Goal: Task Accomplishment & Management: Use online tool/utility

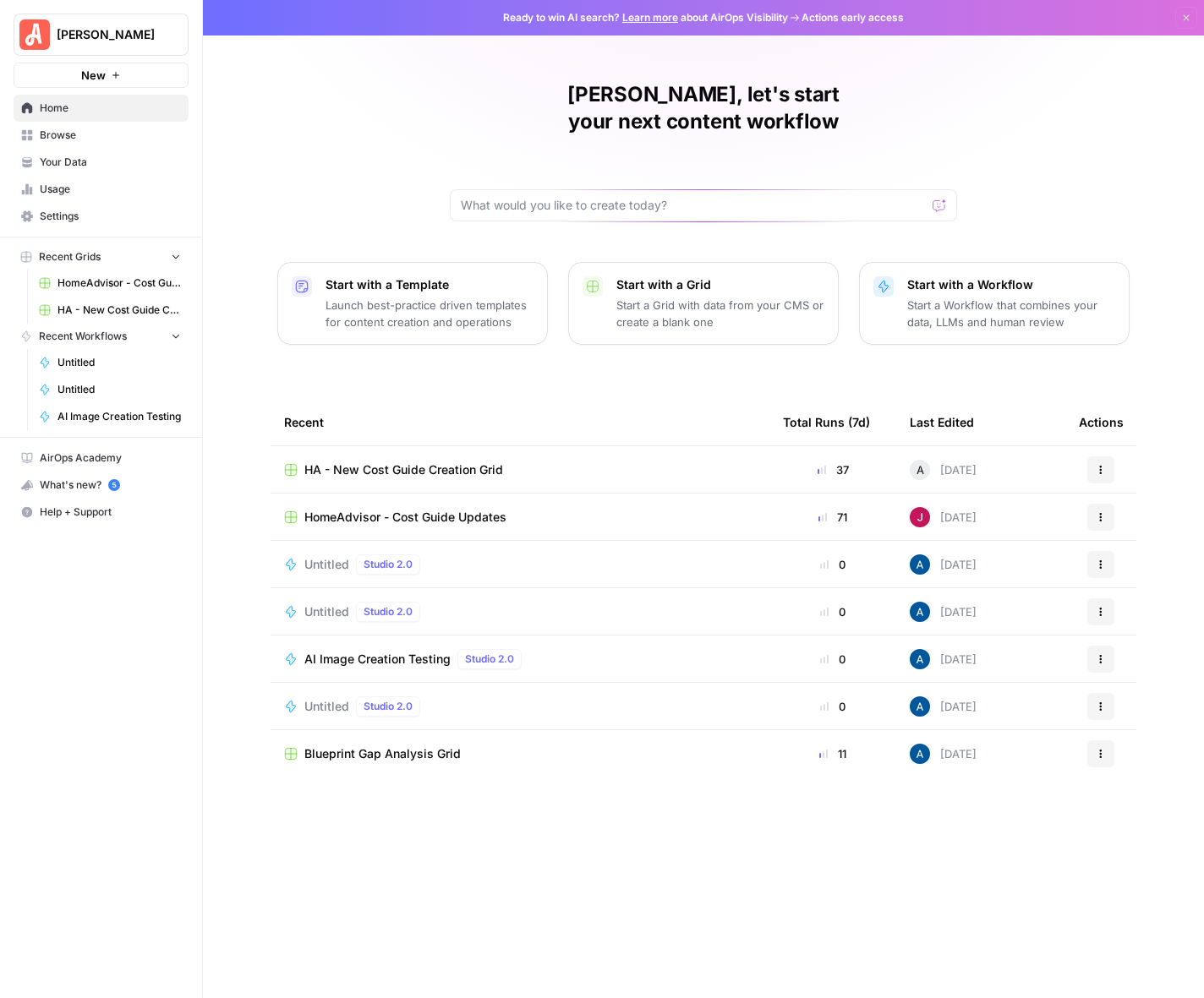
click at [434, 509] on span "HomeAdvisor - Cost Guide Updates" at bounding box center [405, 517] width 202 height 17
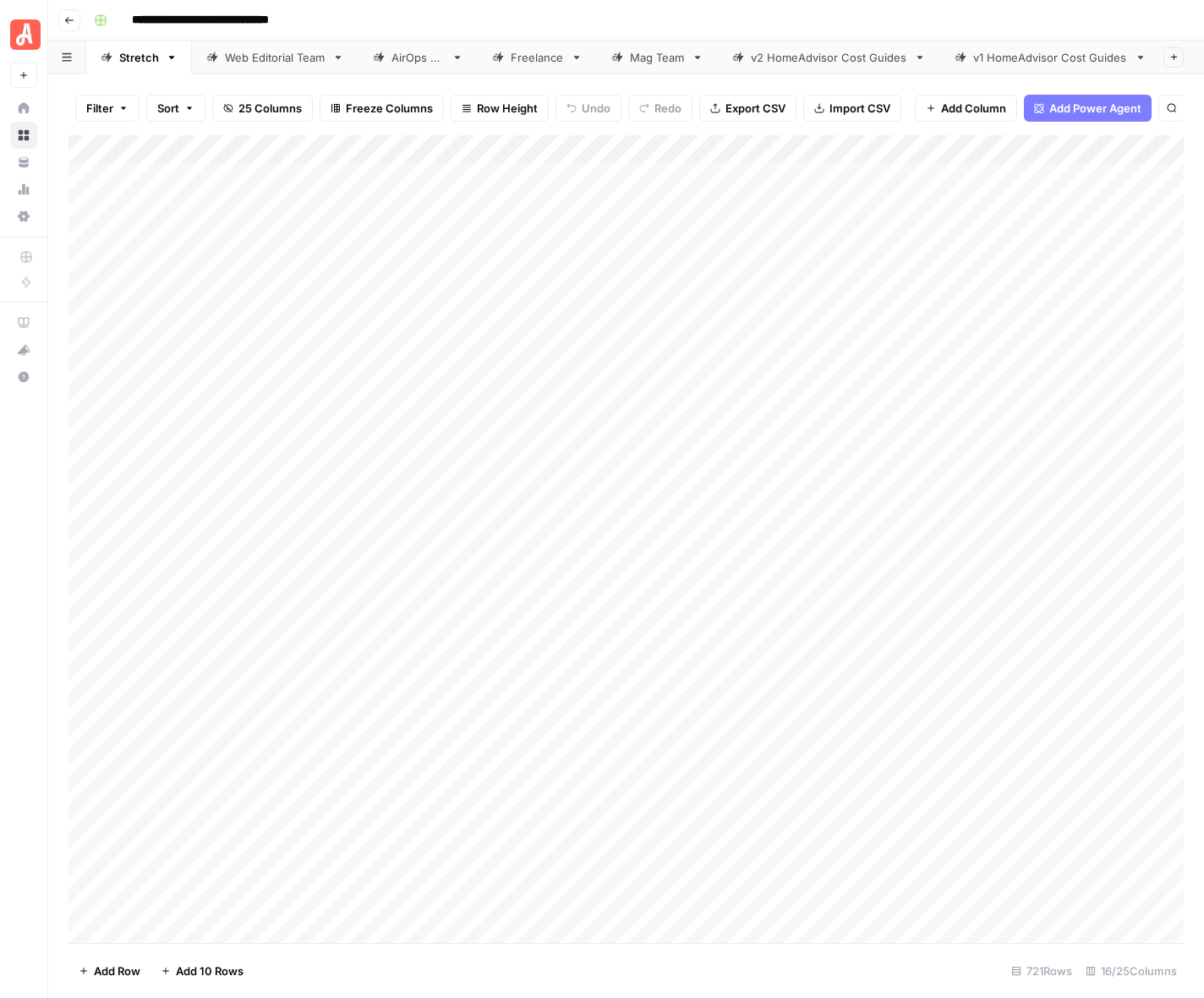
click at [259, 64] on div "Web Editorial Team" at bounding box center [275, 57] width 101 height 17
click at [1038, 417] on div "Add Column" at bounding box center [626, 539] width 1115 height 808
click at [1012, 422] on div "Add Column" at bounding box center [626, 539] width 1115 height 808
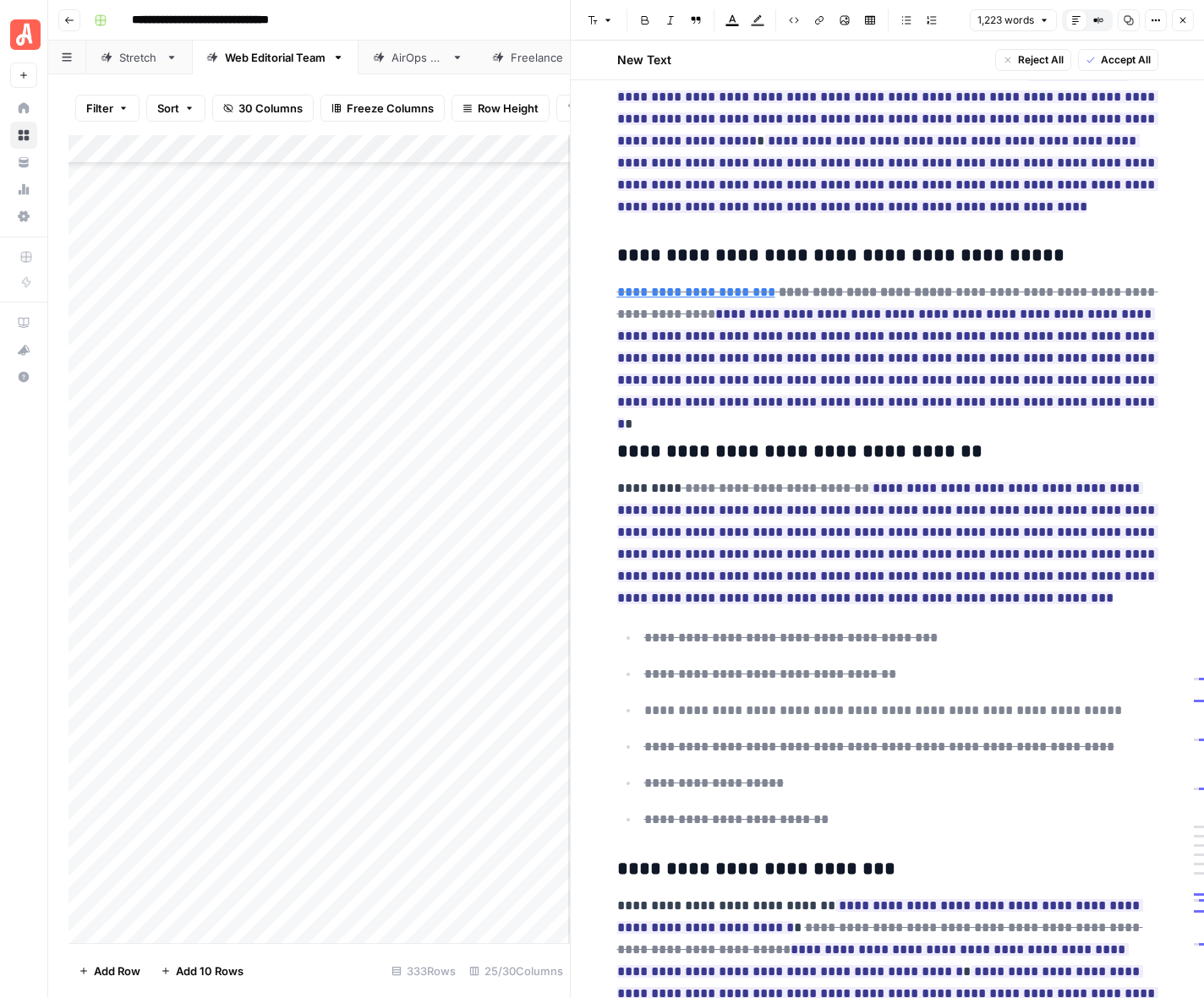
scroll to position [2830, 0]
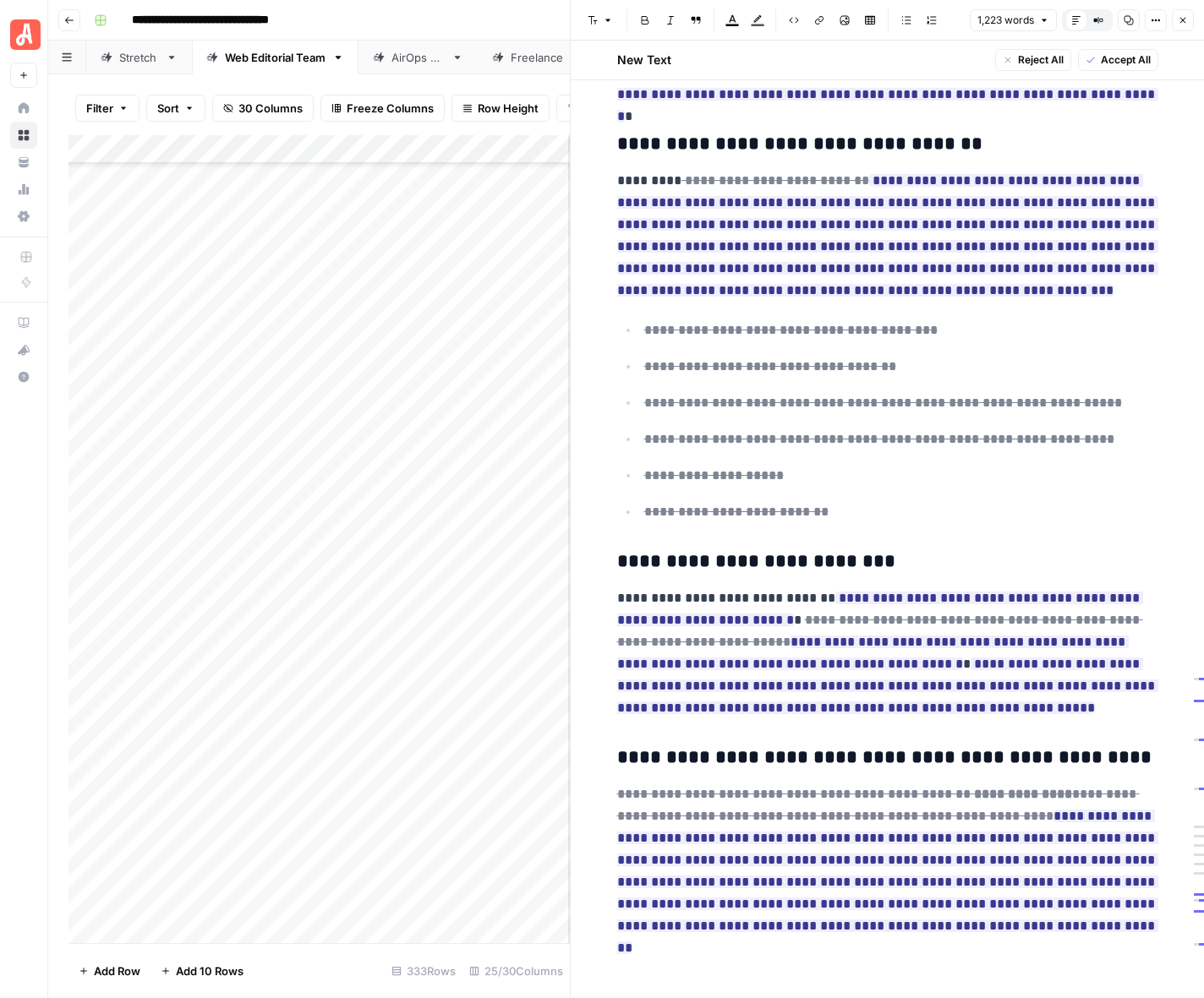
click at [1131, 63] on span "Accept All" at bounding box center [1125, 60] width 50 height 15
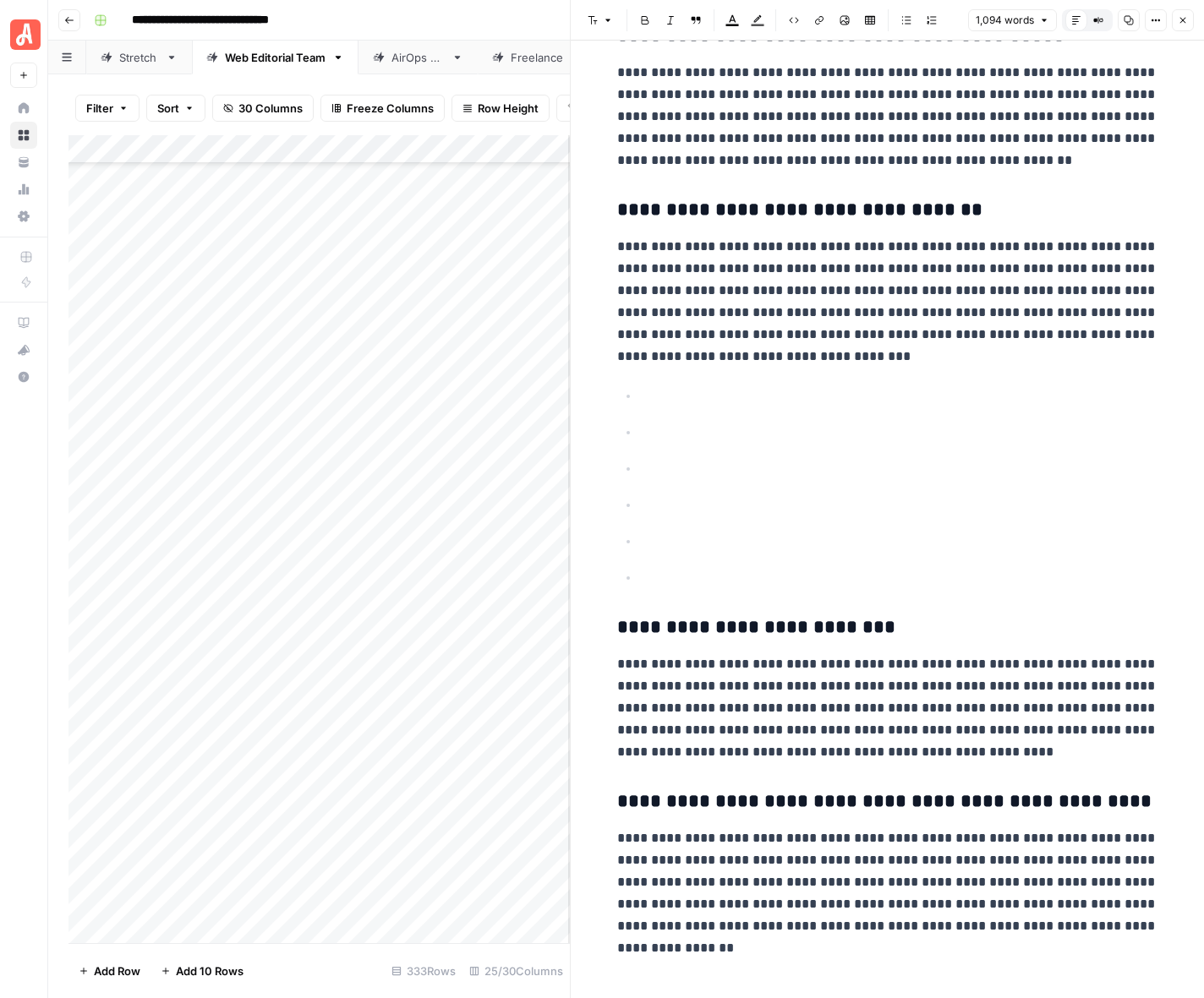
scroll to position [2658, 0]
click at [1181, 16] on icon "button" at bounding box center [1182, 20] width 10 height 10
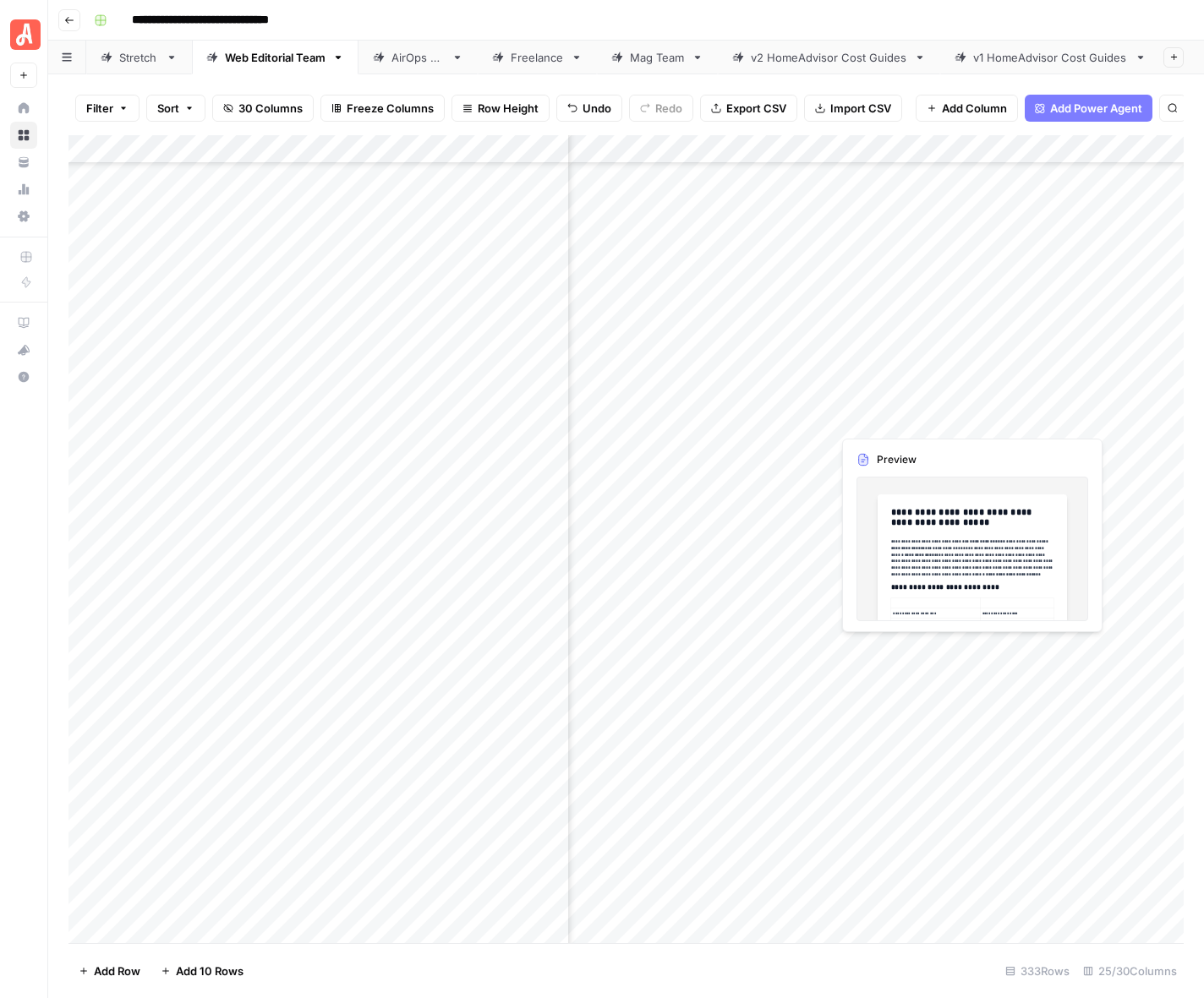
scroll to position [822, 2290]
click at [770, 418] on div "Add Column" at bounding box center [626, 539] width 1115 height 808
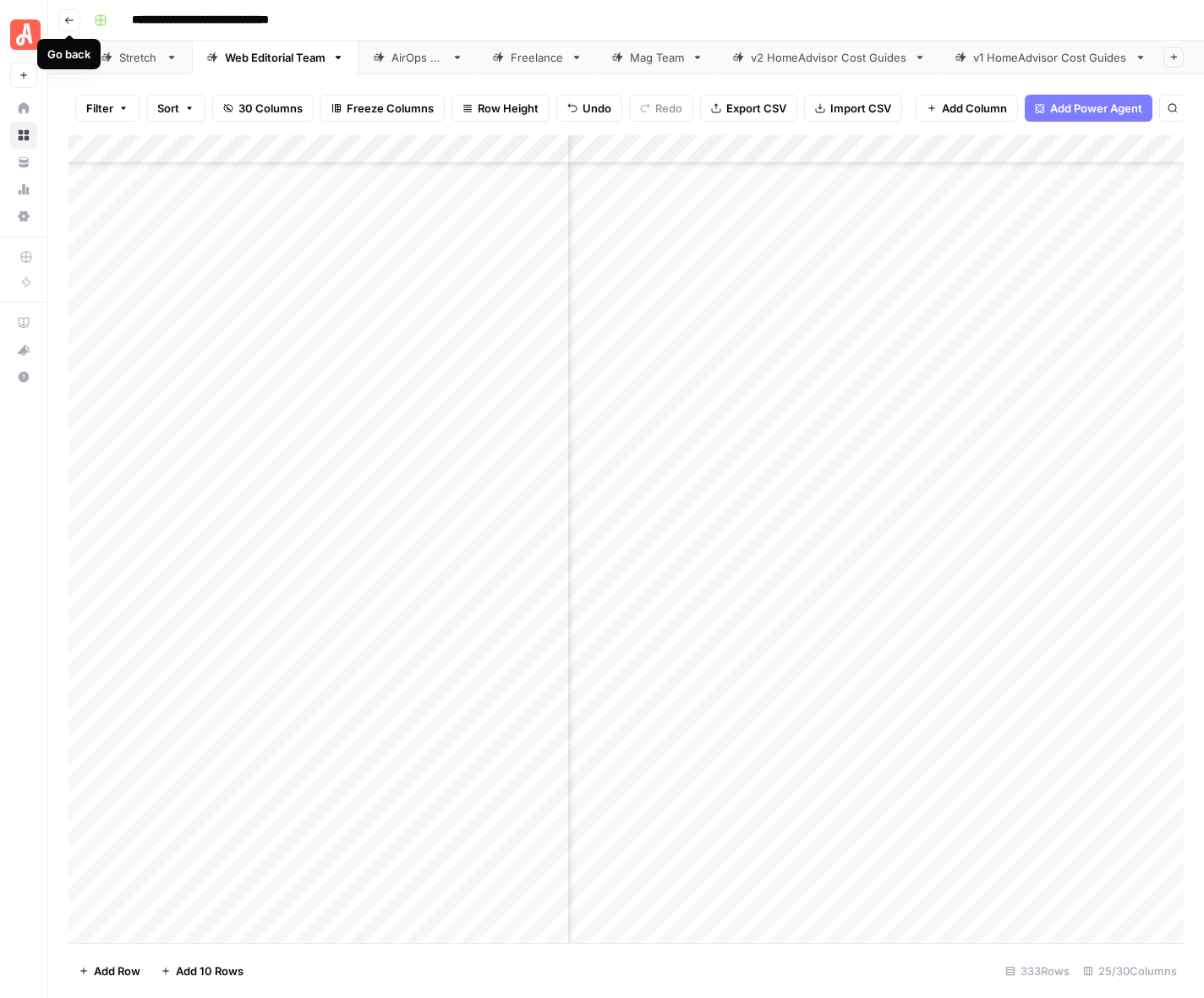
click at [69, 18] on icon "button" at bounding box center [69, 20] width 10 height 10
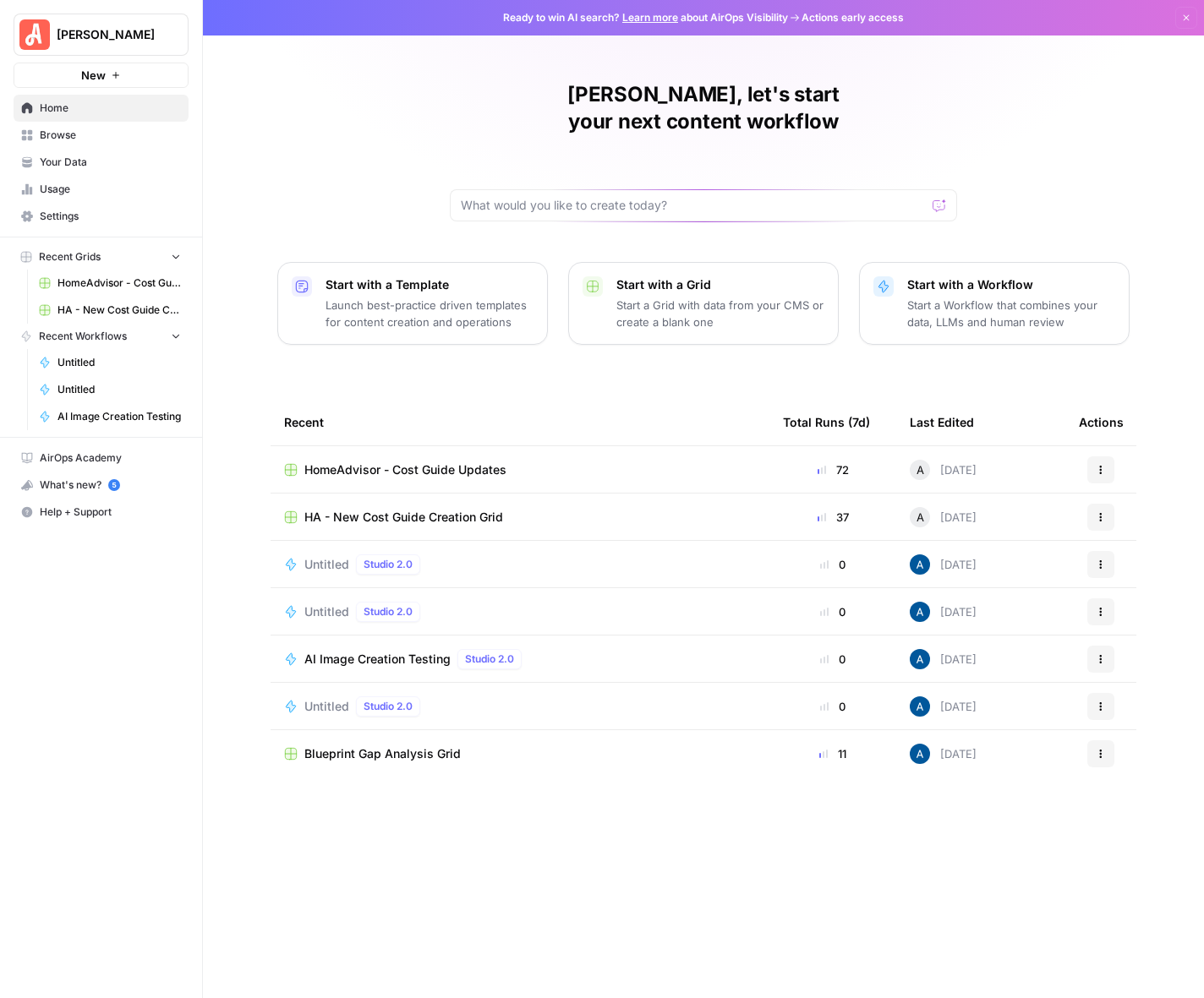
click at [449, 509] on span "HA - New Cost Guide Creation Grid" at bounding box center [403, 517] width 199 height 17
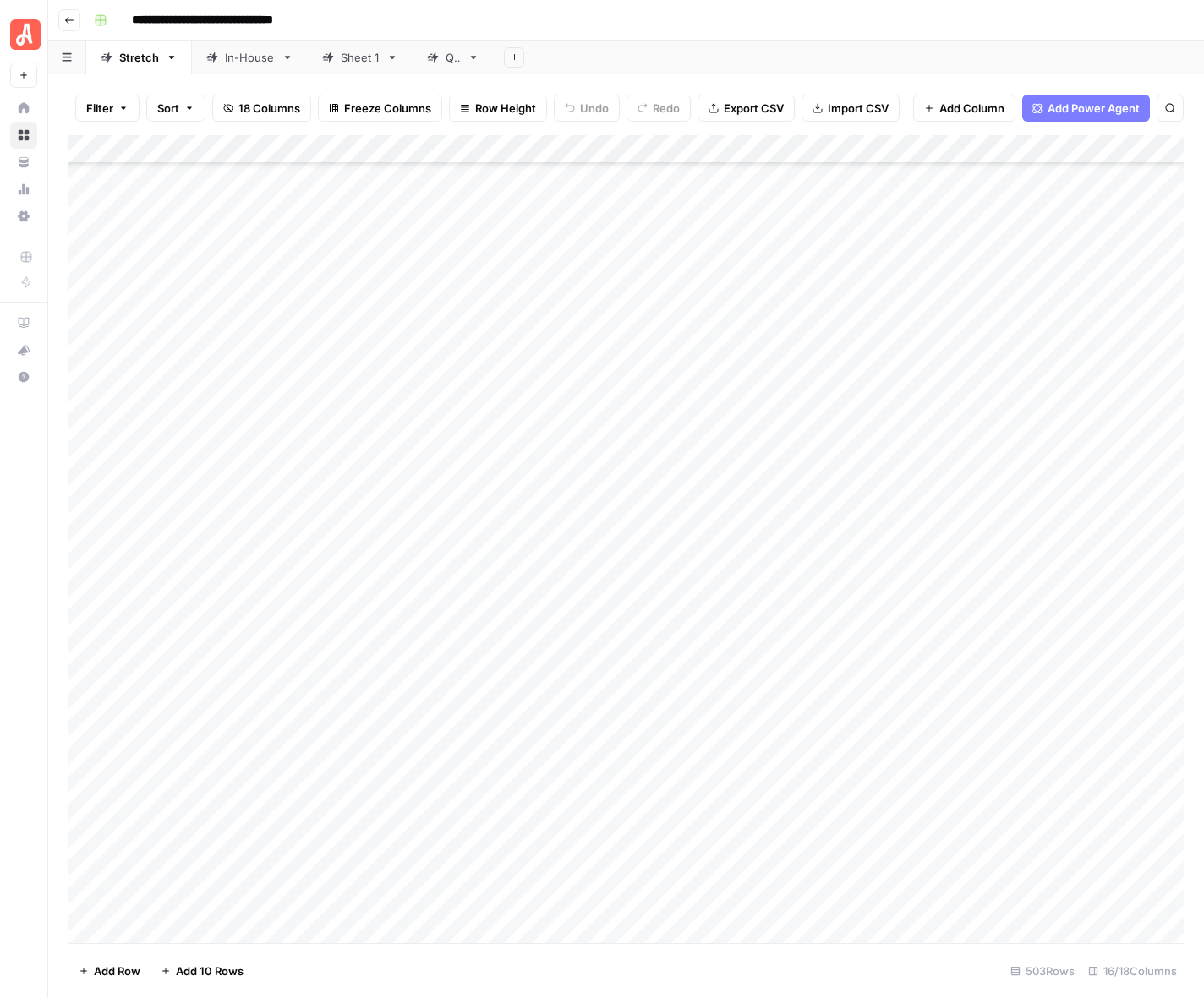
scroll to position [13705, 0]
click at [781, 290] on div "Add Column" at bounding box center [626, 539] width 1115 height 808
click at [785, 324] on div "Add Column" at bounding box center [626, 539] width 1115 height 808
click at [781, 353] on div "Add Column" at bounding box center [626, 539] width 1115 height 808
click at [776, 385] on div "Add Column" at bounding box center [626, 539] width 1115 height 808
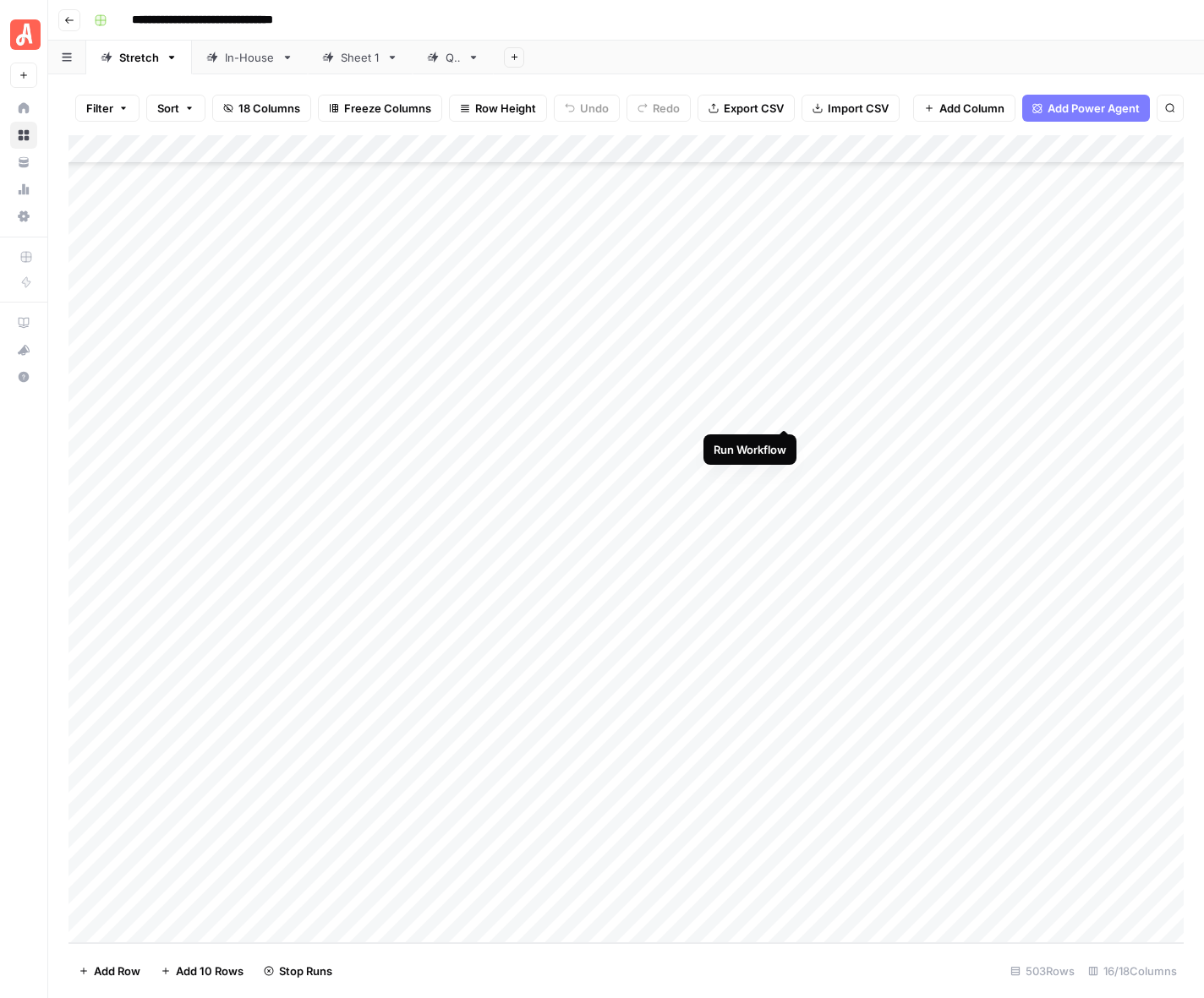
click at [782, 415] on div "Add Column" at bounding box center [626, 539] width 1115 height 808
type input "********"
click at [228, 52] on div "In-House" at bounding box center [250, 57] width 50 height 17
click at [370, 68] on link "Sheet 1" at bounding box center [360, 57] width 104 height 34
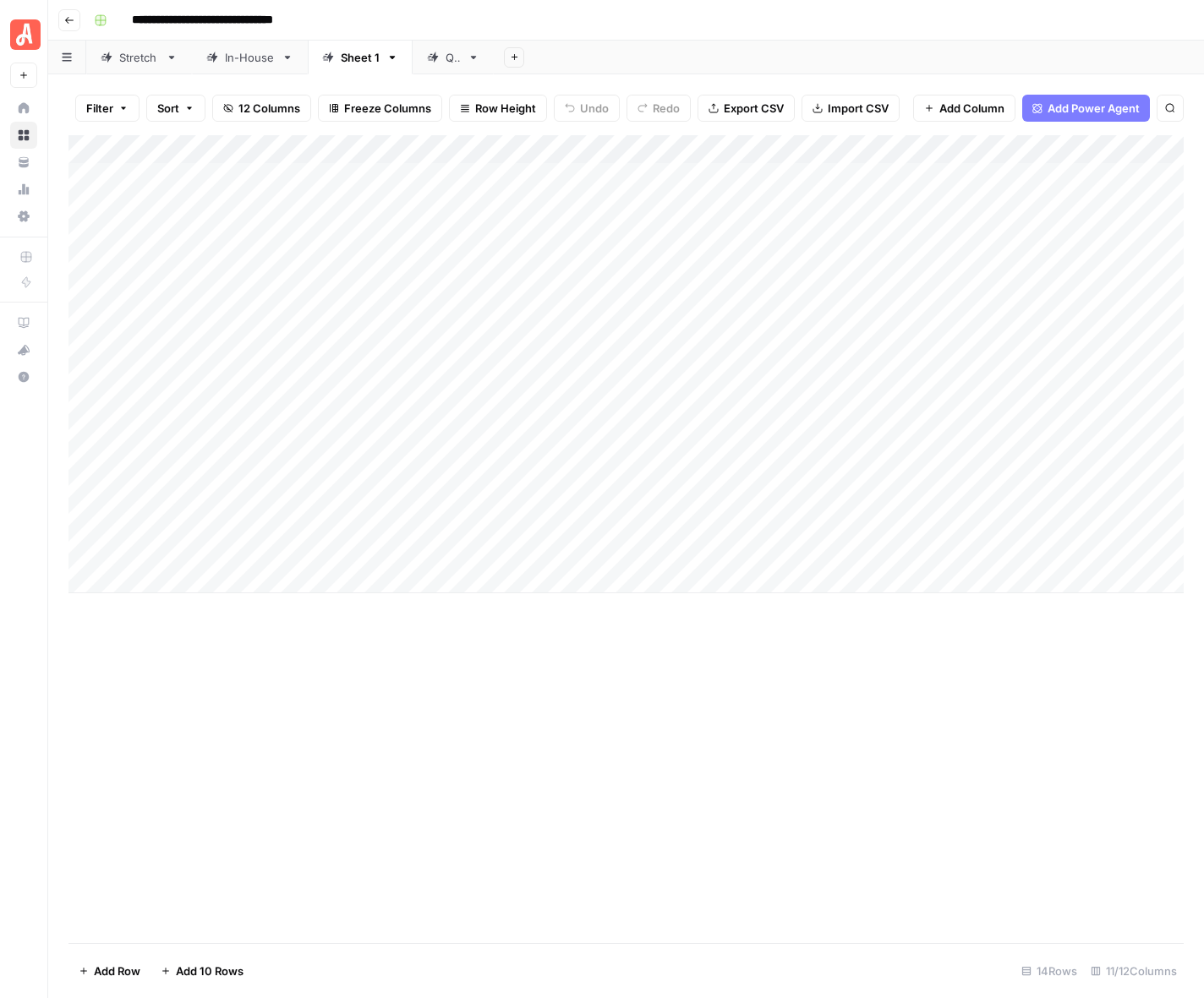
click at [446, 64] on div "QA" at bounding box center [453, 57] width 15 height 17
click at [129, 70] on link "Stretch" at bounding box center [139, 57] width 105 height 34
click at [790, 324] on div "Add Column" at bounding box center [626, 539] width 1115 height 808
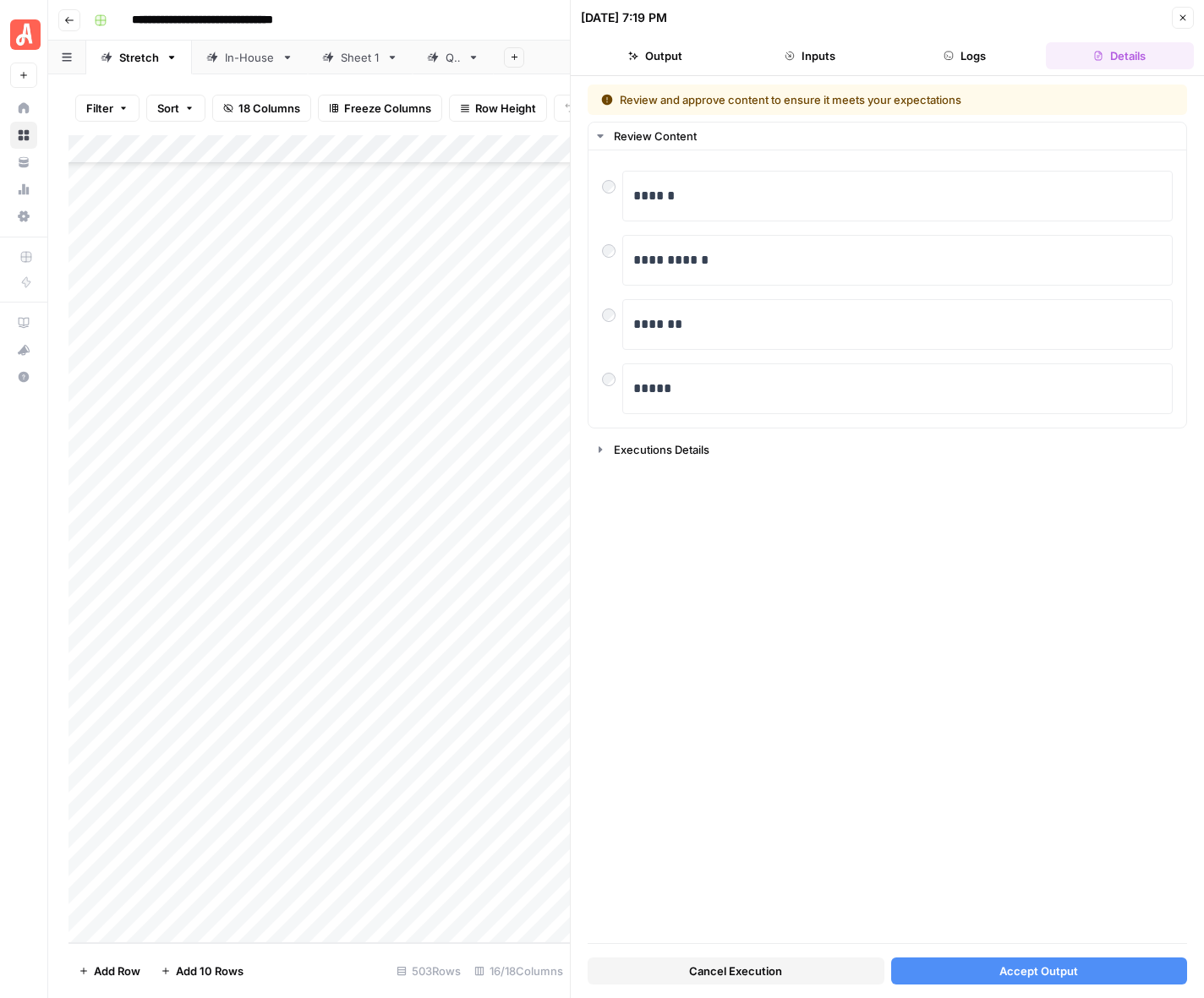
click at [1006, 966] on span "Accept Output" at bounding box center [1038, 971] width 79 height 17
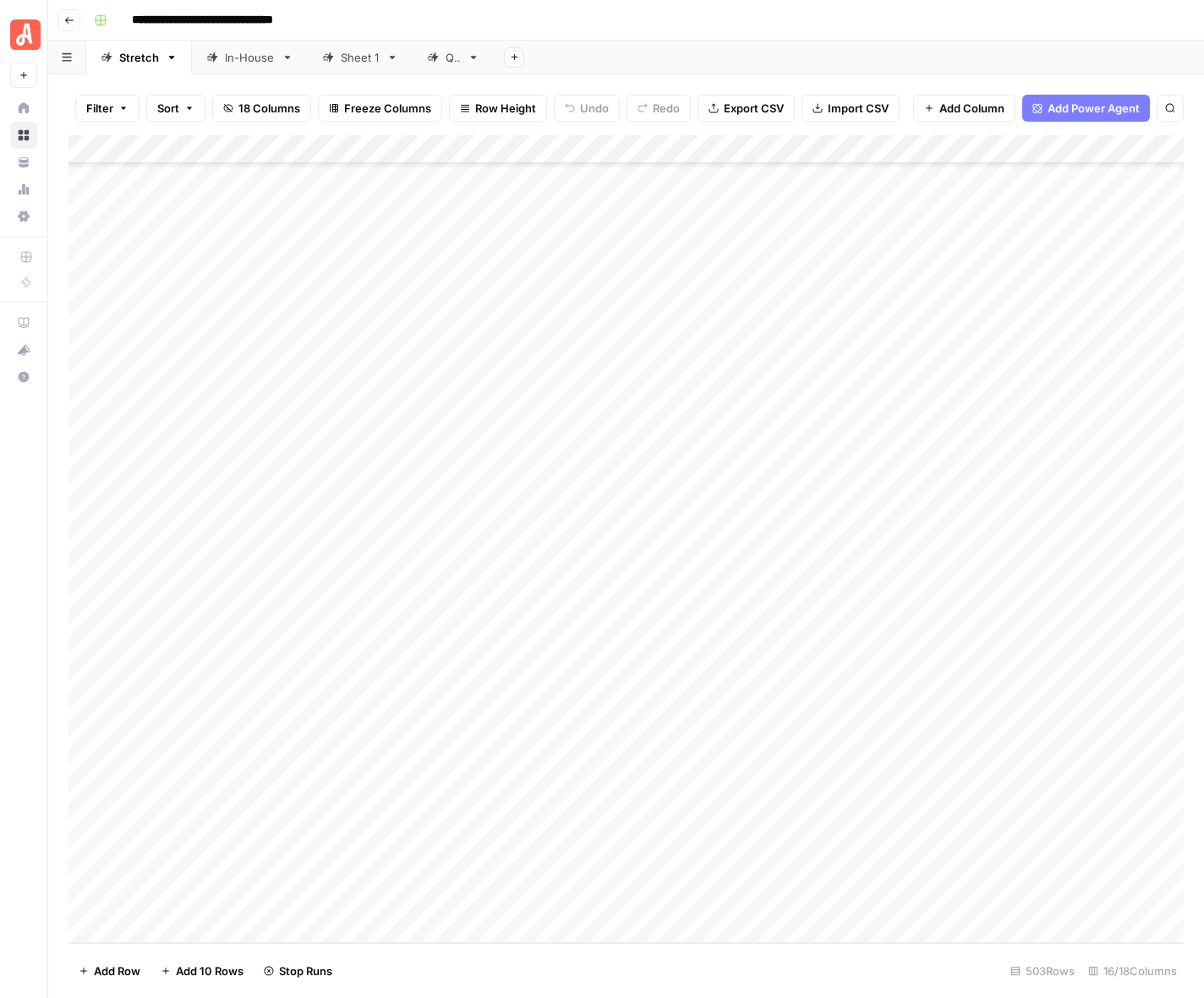
click at [784, 353] on div "Add Column" at bounding box center [626, 539] width 1115 height 808
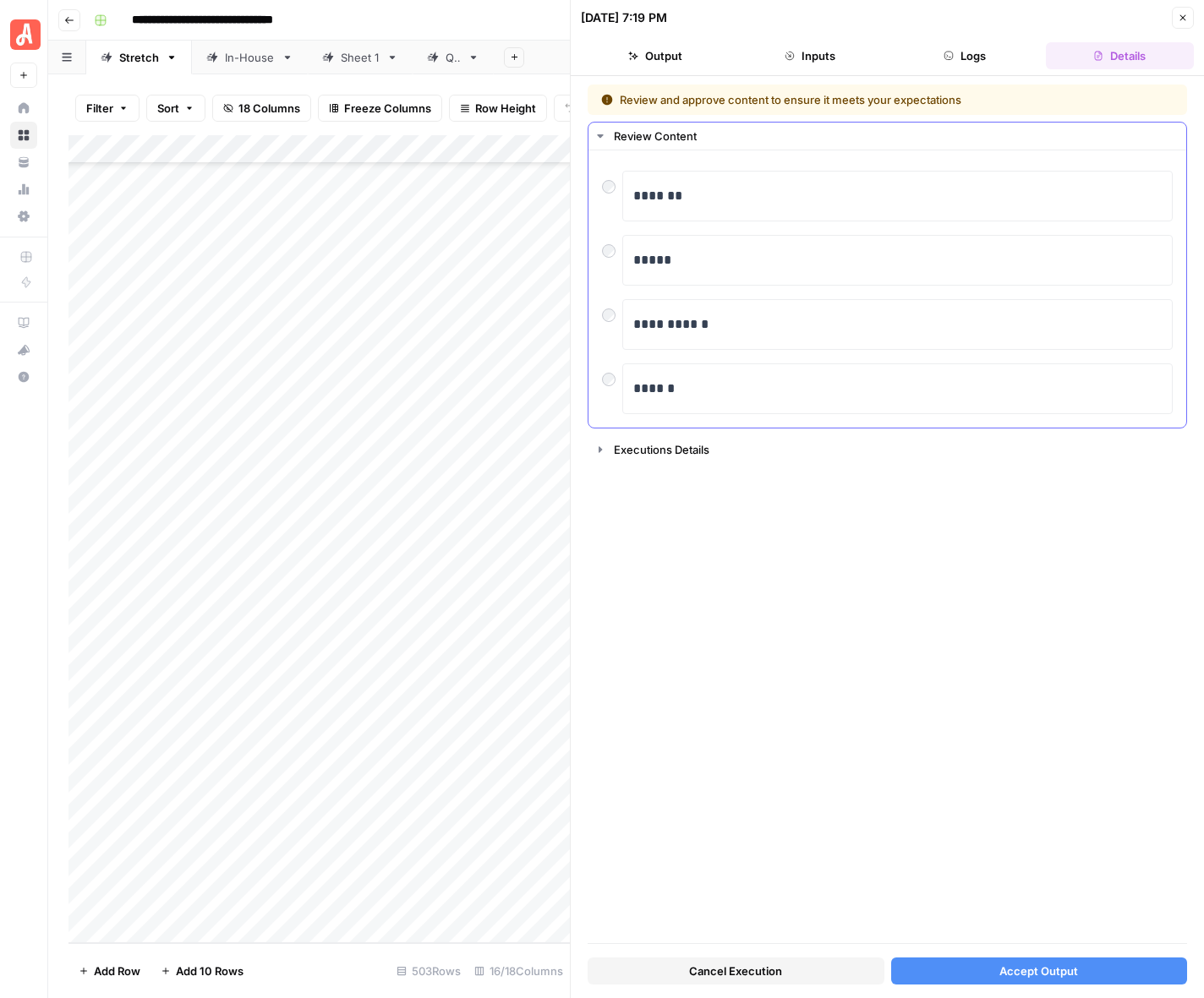
click at [608, 264] on div "*****" at bounding box center [887, 261] width 570 height 51
click at [985, 966] on button "Accept Output" at bounding box center [1039, 972] width 297 height 27
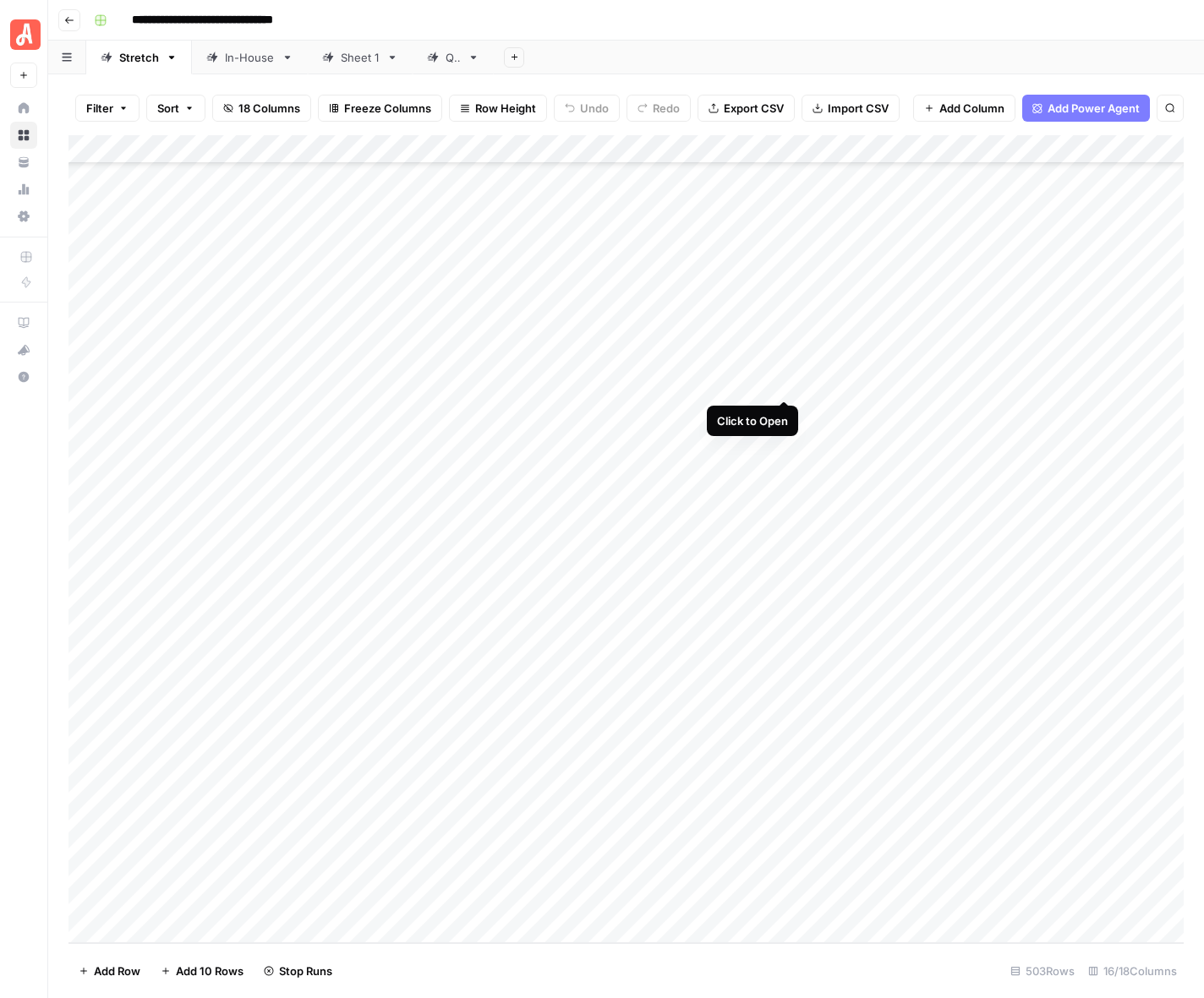
click at [788, 386] on div "Add Column" at bounding box center [626, 539] width 1115 height 808
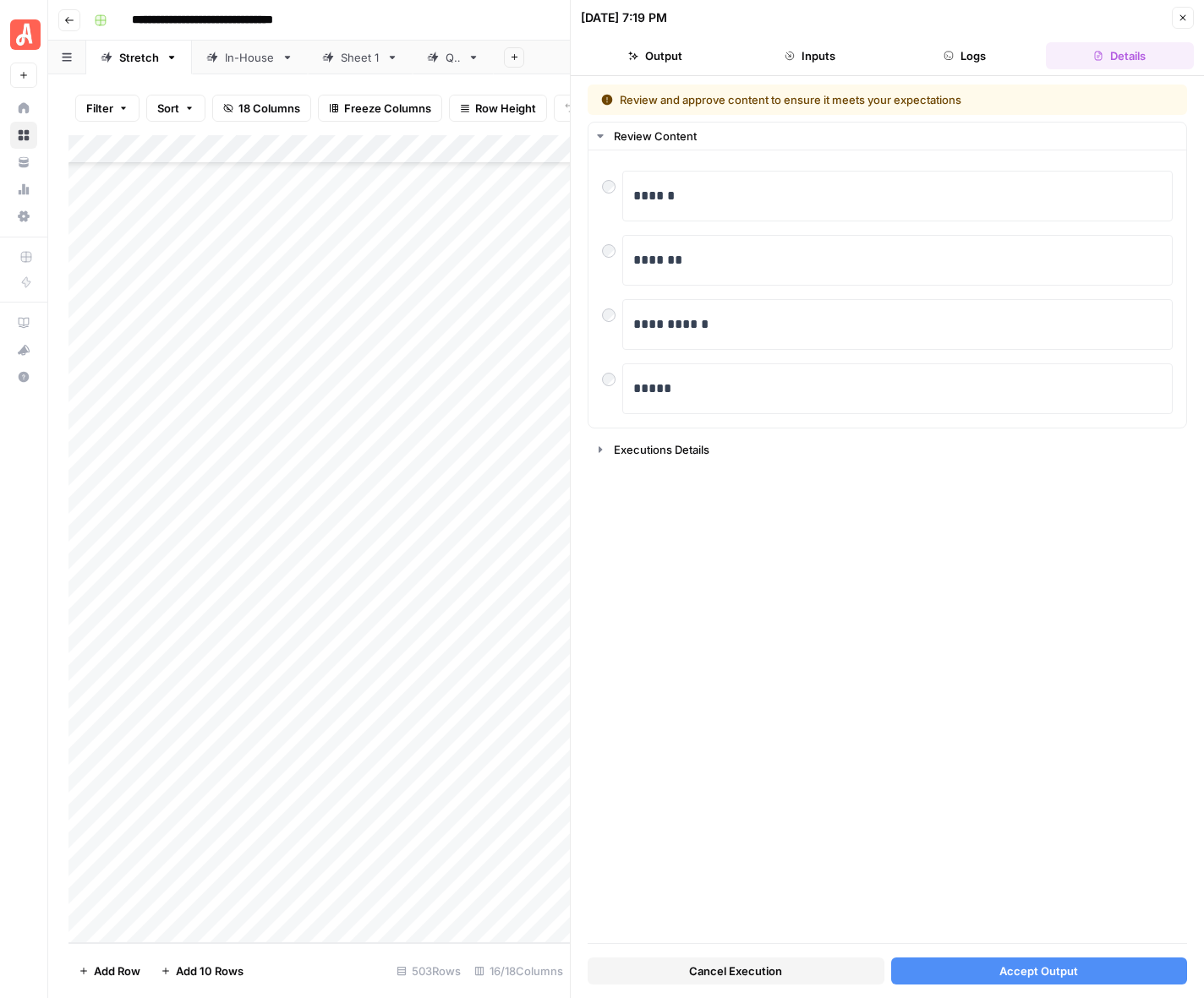
click at [1027, 963] on span "Accept Output" at bounding box center [1038, 971] width 79 height 17
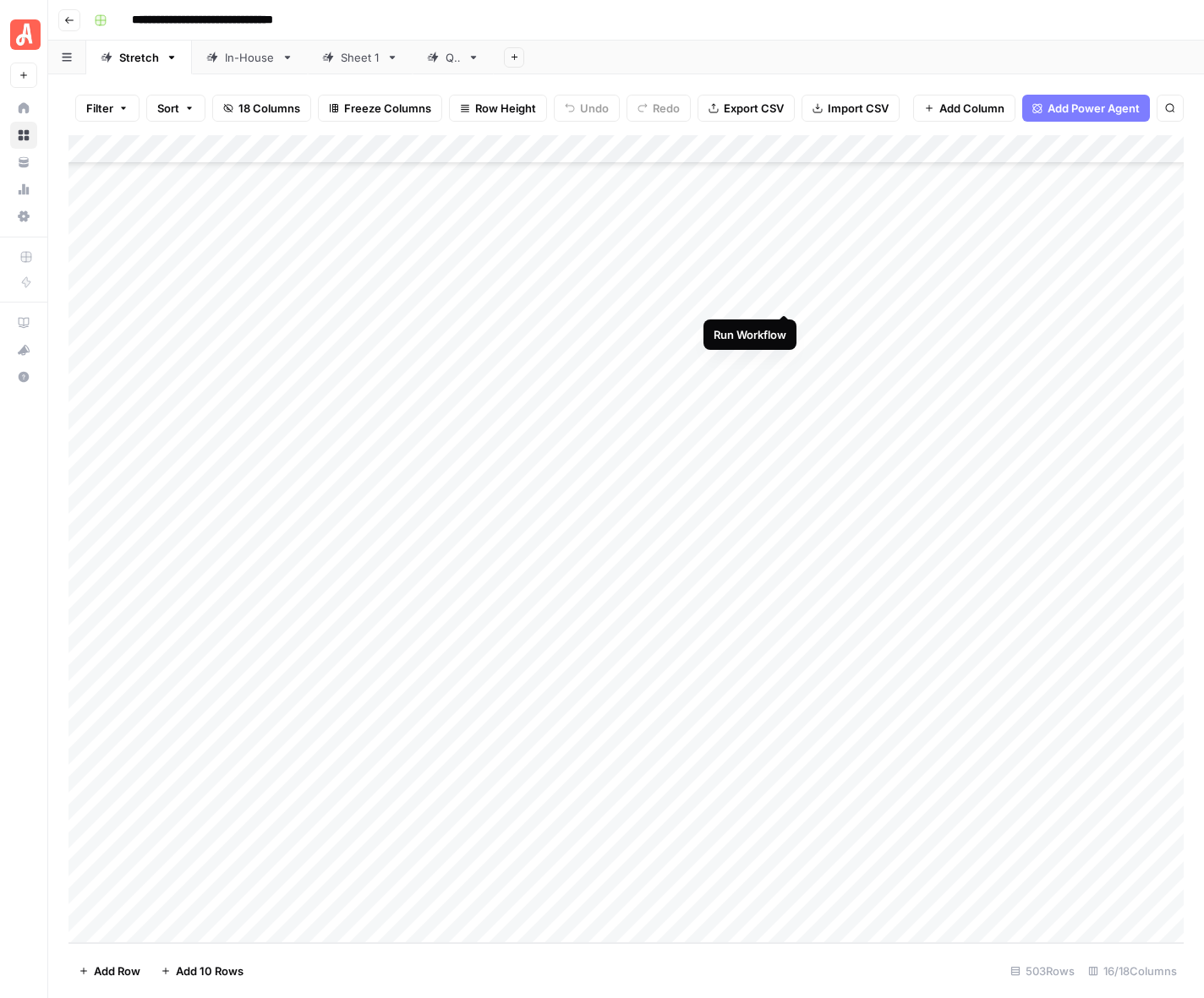
click at [777, 297] on div "Add Column" at bounding box center [626, 539] width 1115 height 808
click at [762, 300] on div "Add Column" at bounding box center [626, 539] width 1115 height 808
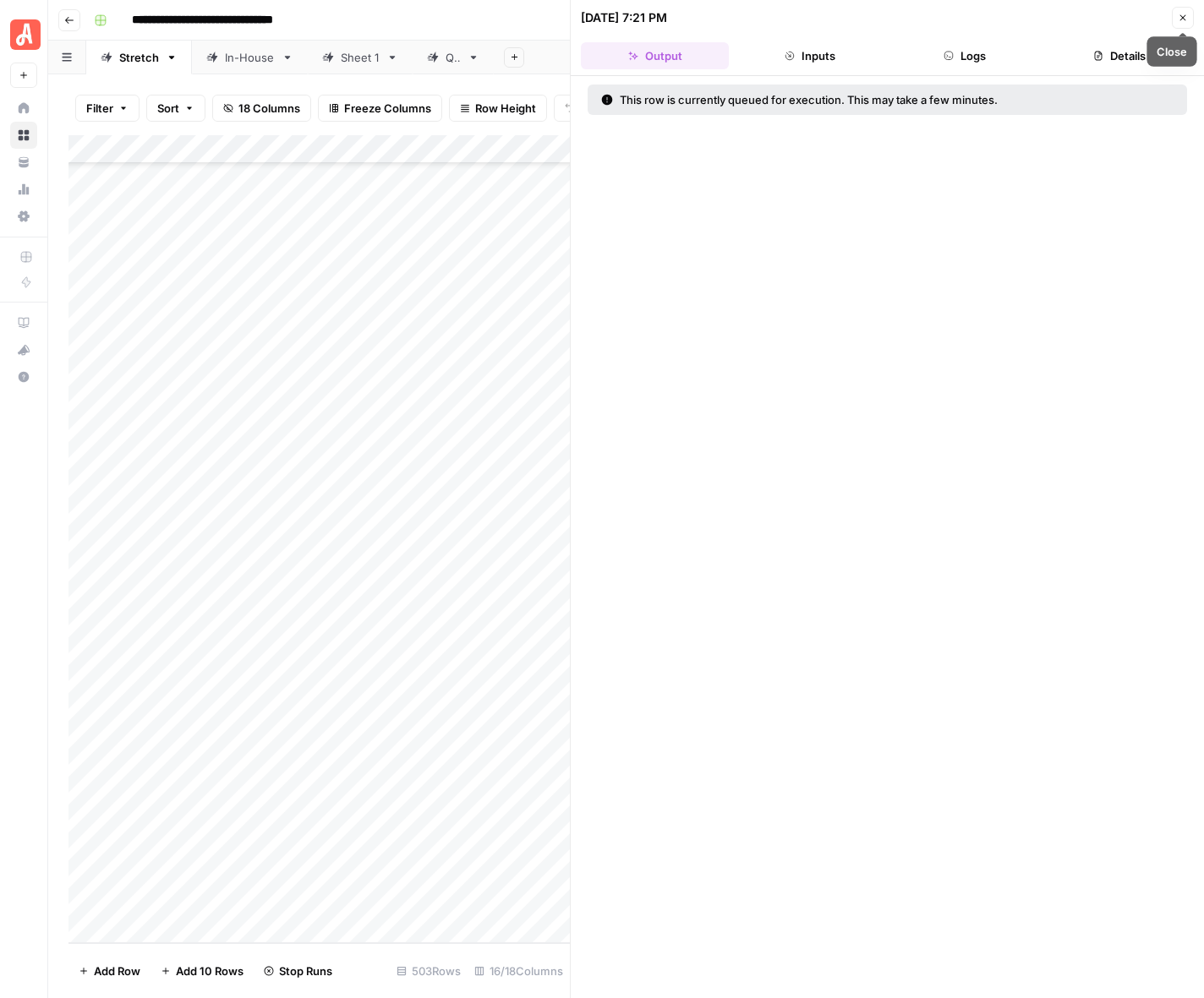
click at [1176, 24] on button "Close" at bounding box center [1182, 17] width 22 height 22
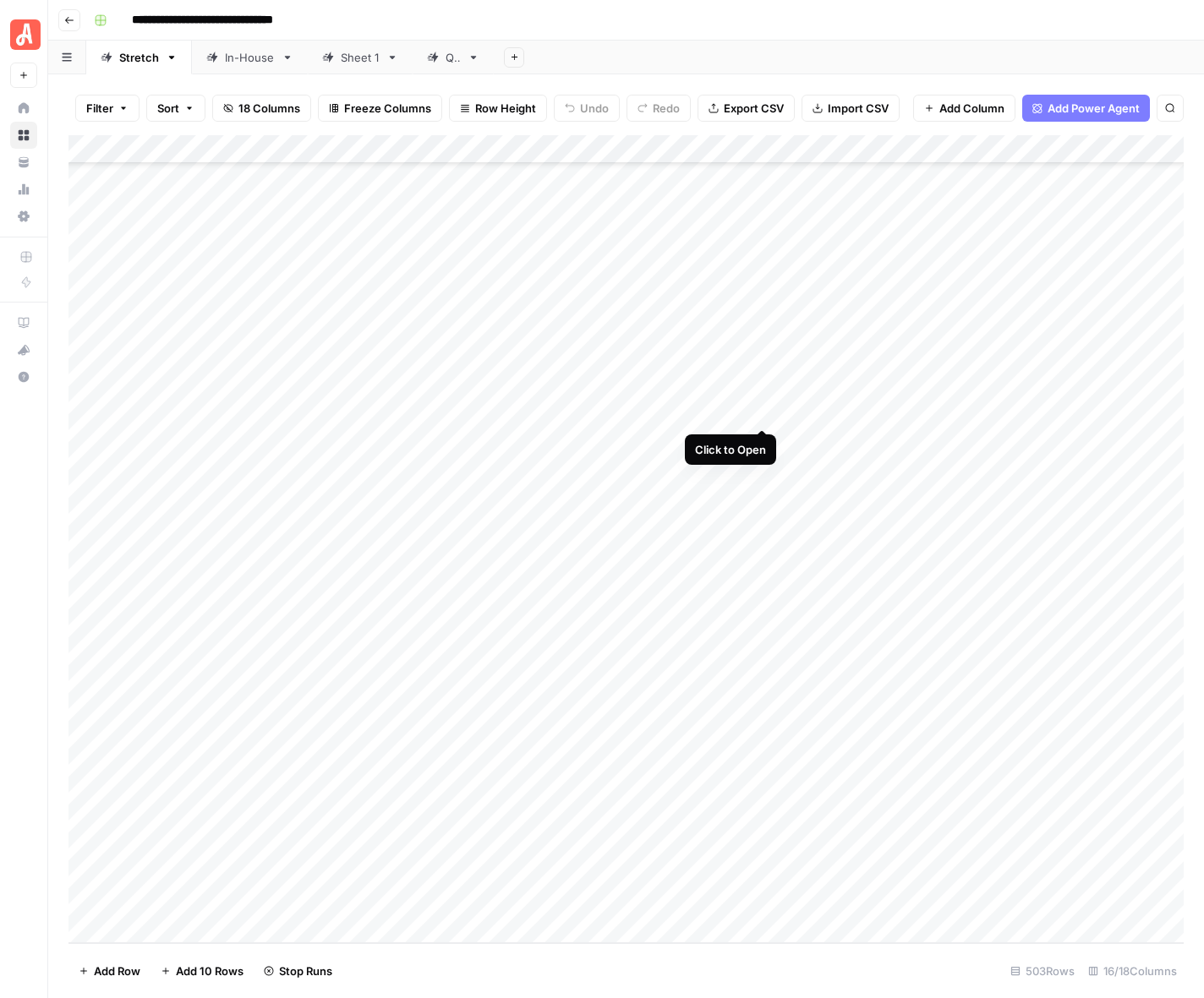
click at [755, 414] on div "Add Column" at bounding box center [626, 539] width 1115 height 808
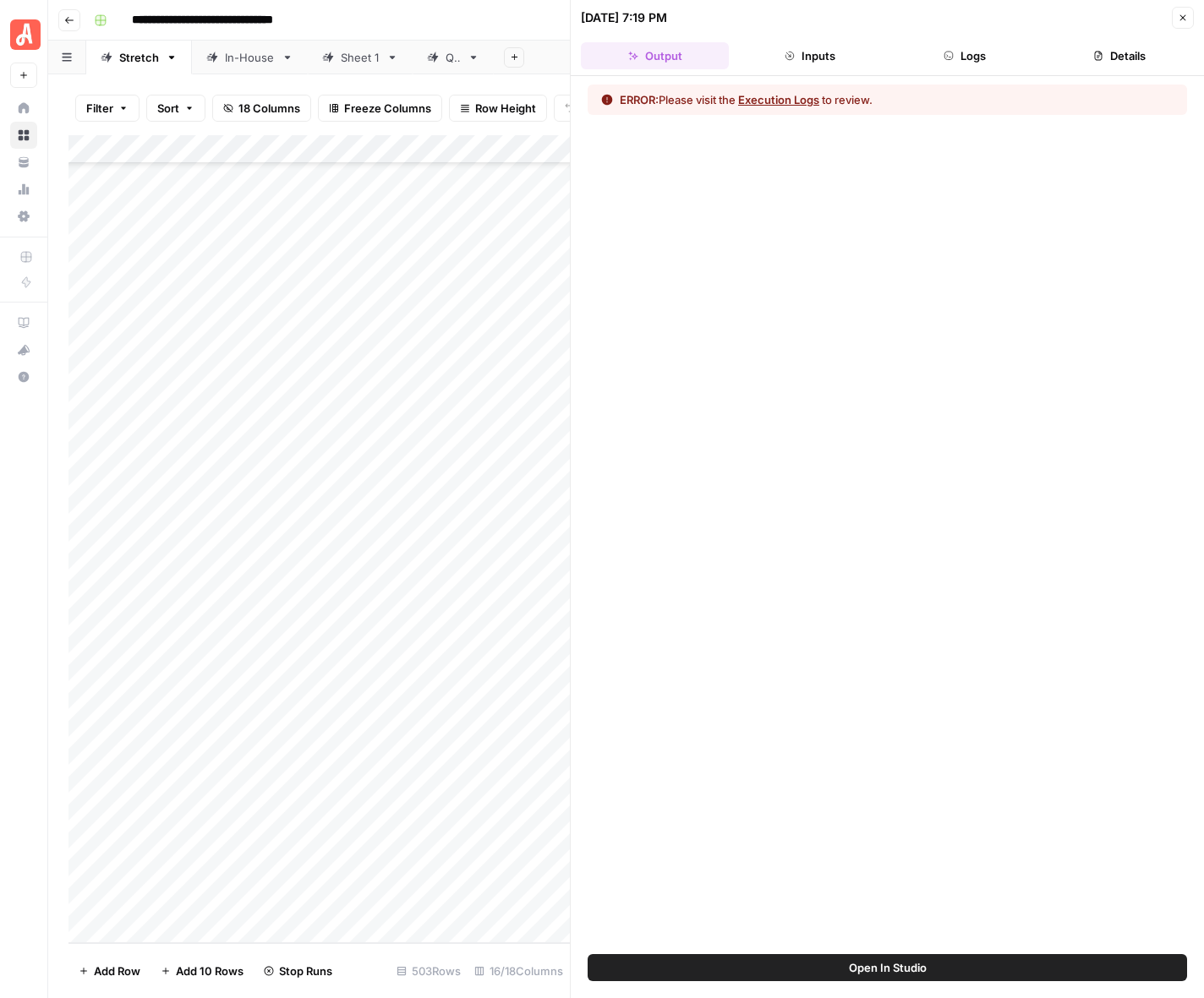
click at [815, 102] on button "Execution Logs" at bounding box center [778, 100] width 81 height 17
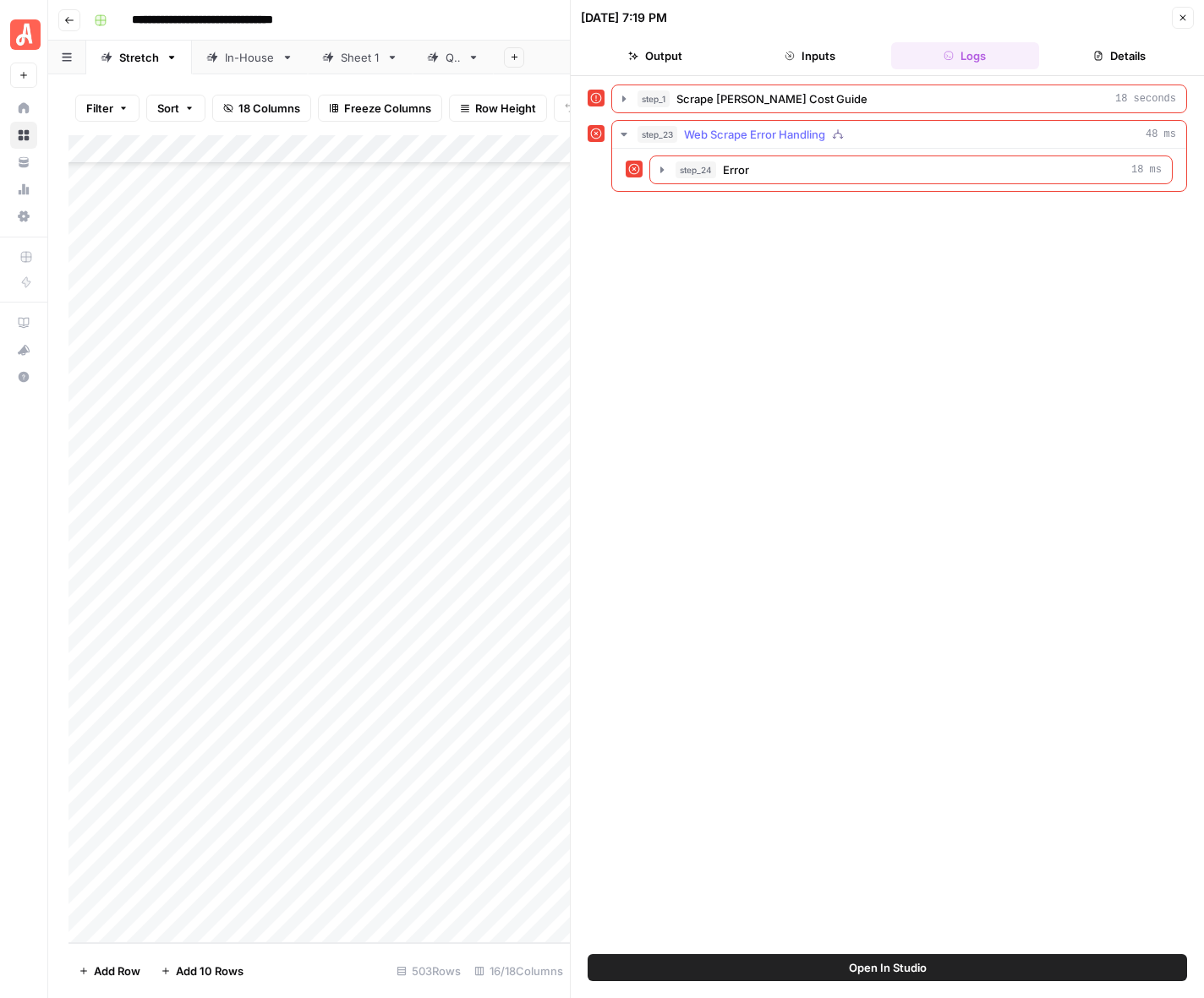
click at [802, 136] on span "Web Scrape Error Handling" at bounding box center [754, 134] width 141 height 17
click at [713, 172] on span "step_24" at bounding box center [696, 170] width 41 height 17
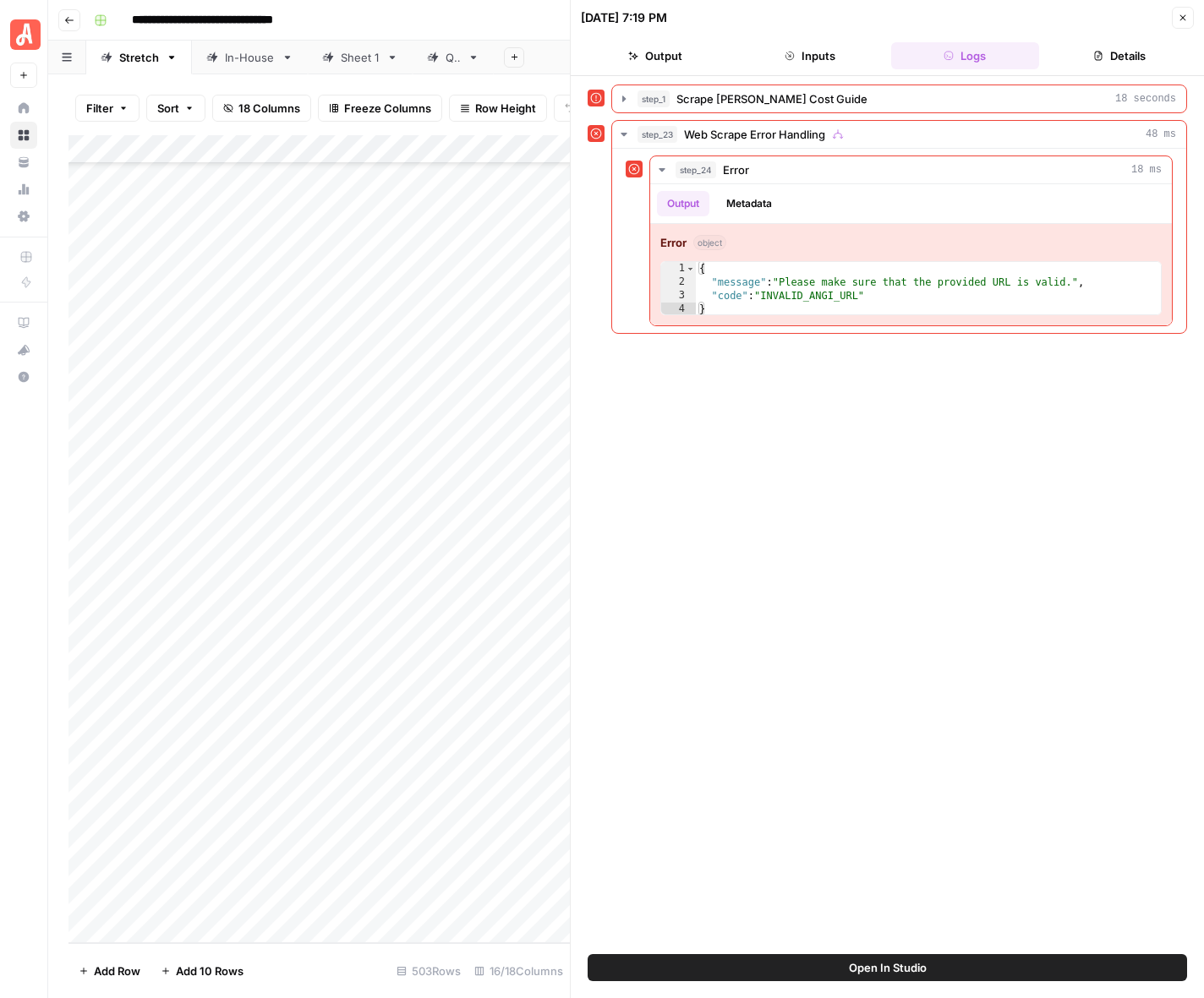
click at [410, 410] on div "Add Column" at bounding box center [319, 539] width 501 height 808
click at [1173, 17] on button "Close" at bounding box center [1182, 17] width 22 height 22
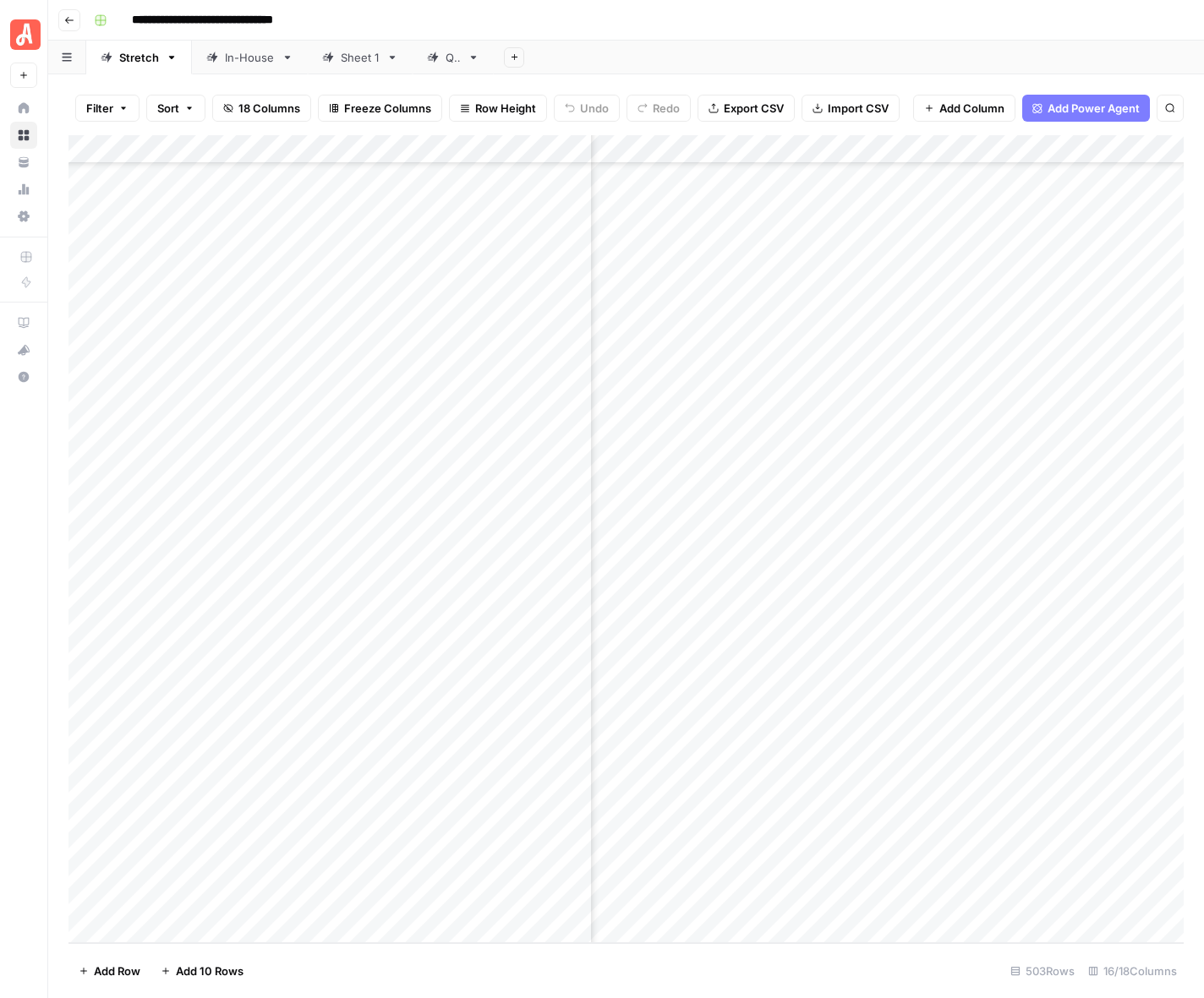
click at [574, 412] on div "Add Column" at bounding box center [626, 539] width 1115 height 808
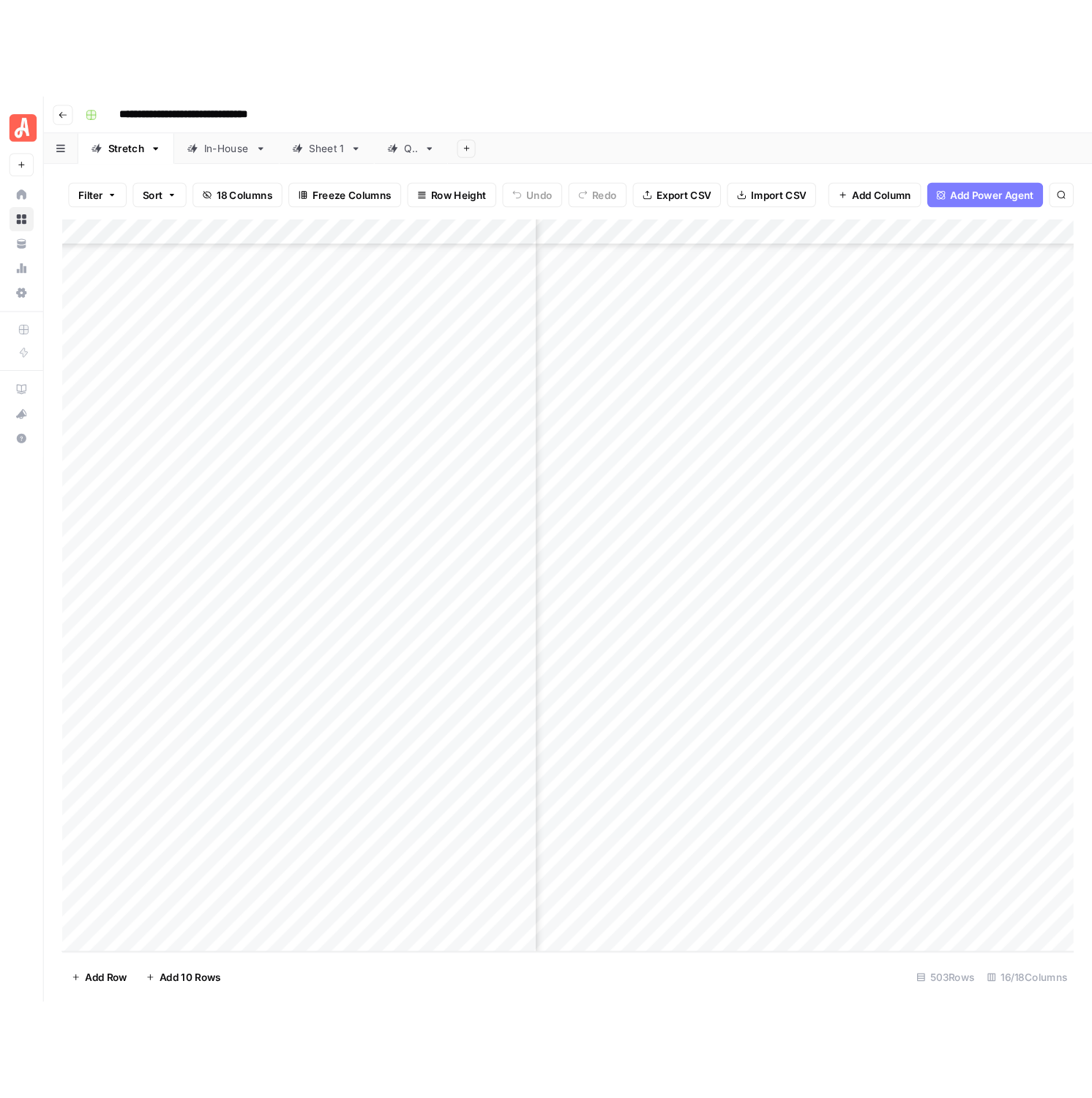
scroll to position [11862, 700]
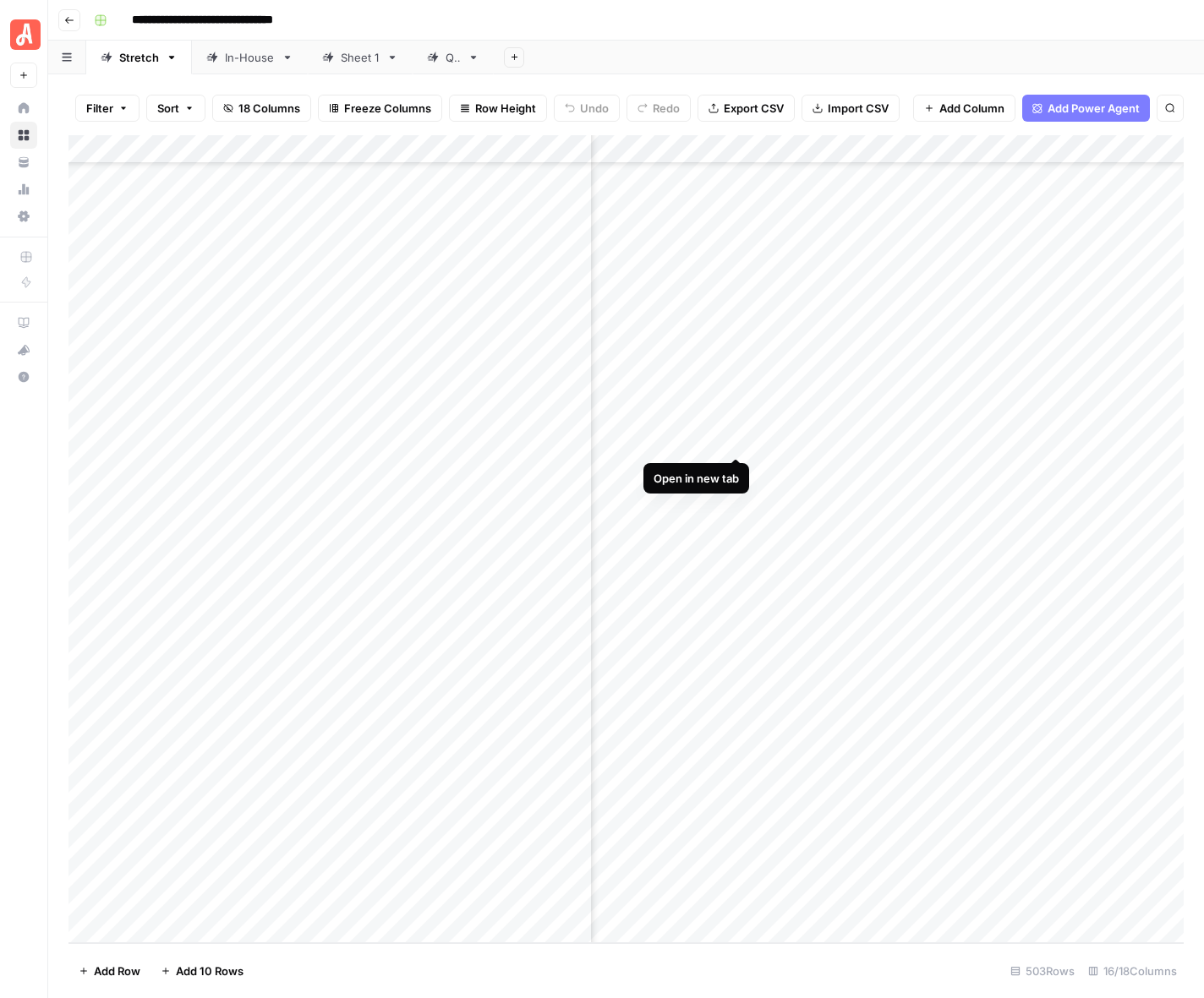
click at [732, 440] on div "Add Column" at bounding box center [626, 539] width 1115 height 808
click at [582, 439] on div "Add Column" at bounding box center [626, 539] width 1115 height 808
click at [564, 127] on div "Filter Sort 18 Columns Freeze Columns Row Height Undo Redo Export CSV Import CS…" at bounding box center [626, 108] width 1115 height 54
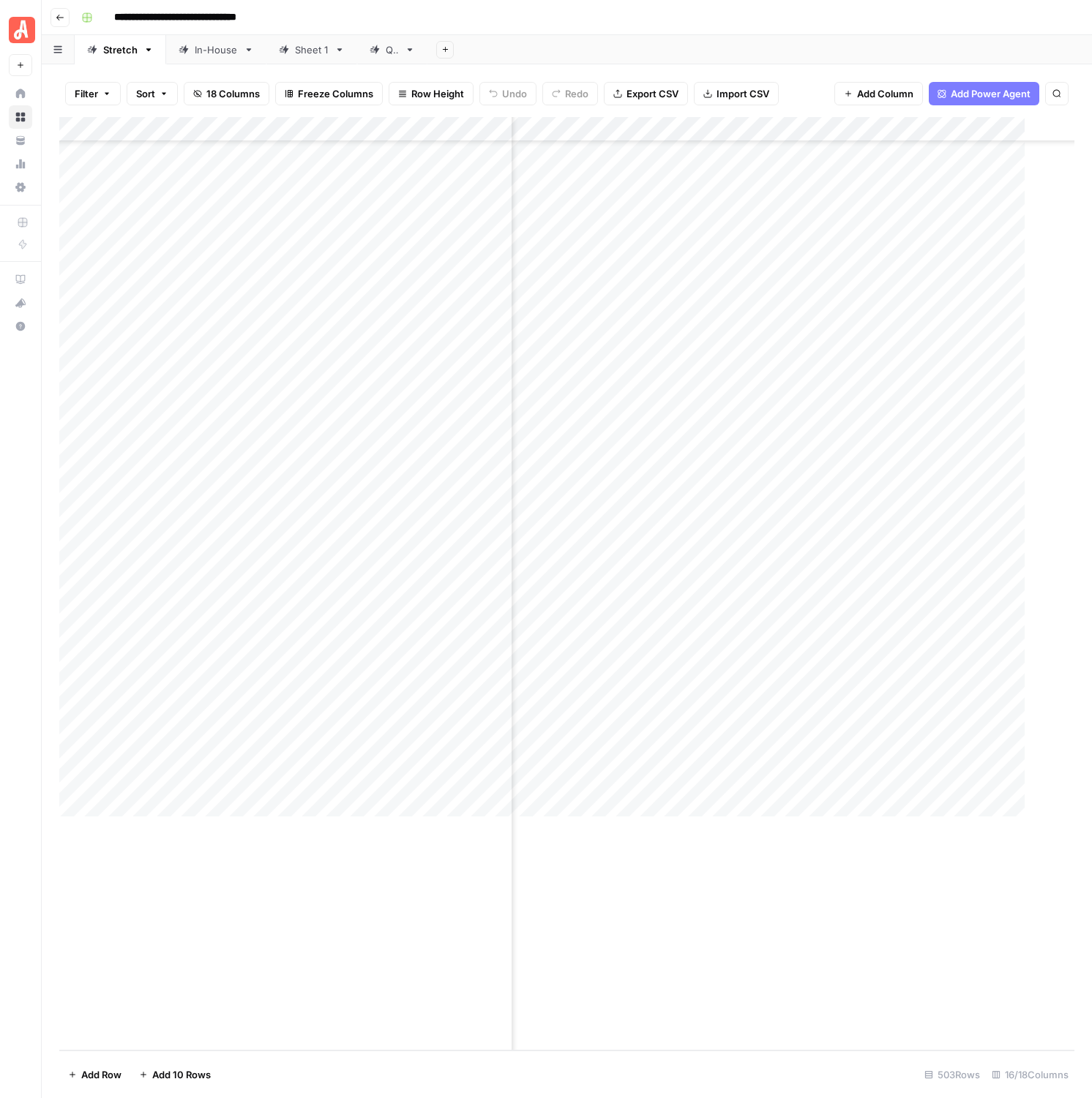
scroll to position [11628, 700]
click at [62, 24] on button "Go back" at bounding box center [60, 17] width 19 height 19
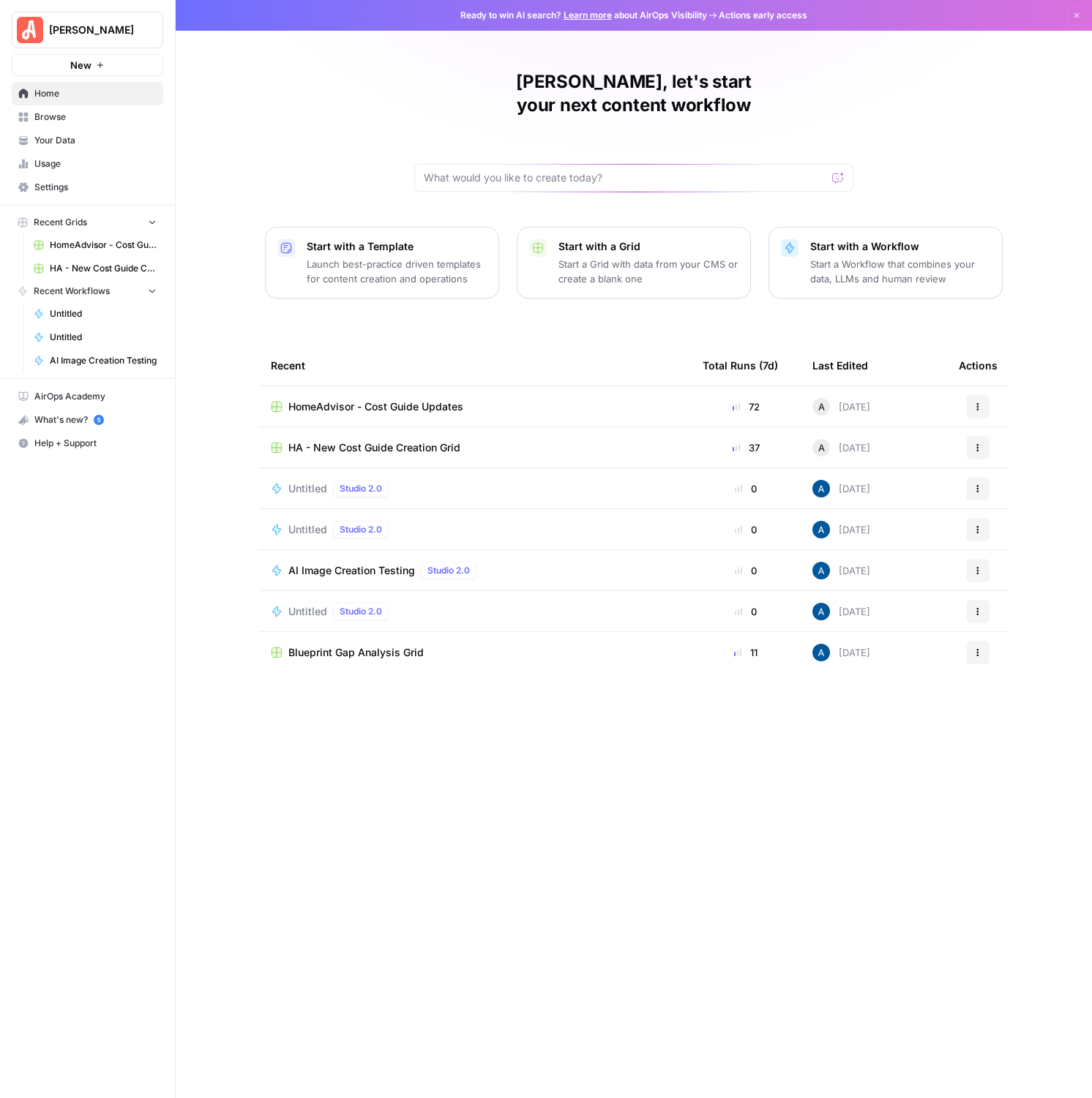
click at [387, 399] on span "HomeAdvisor - Cost Guide Updates" at bounding box center [376, 406] width 175 height 15
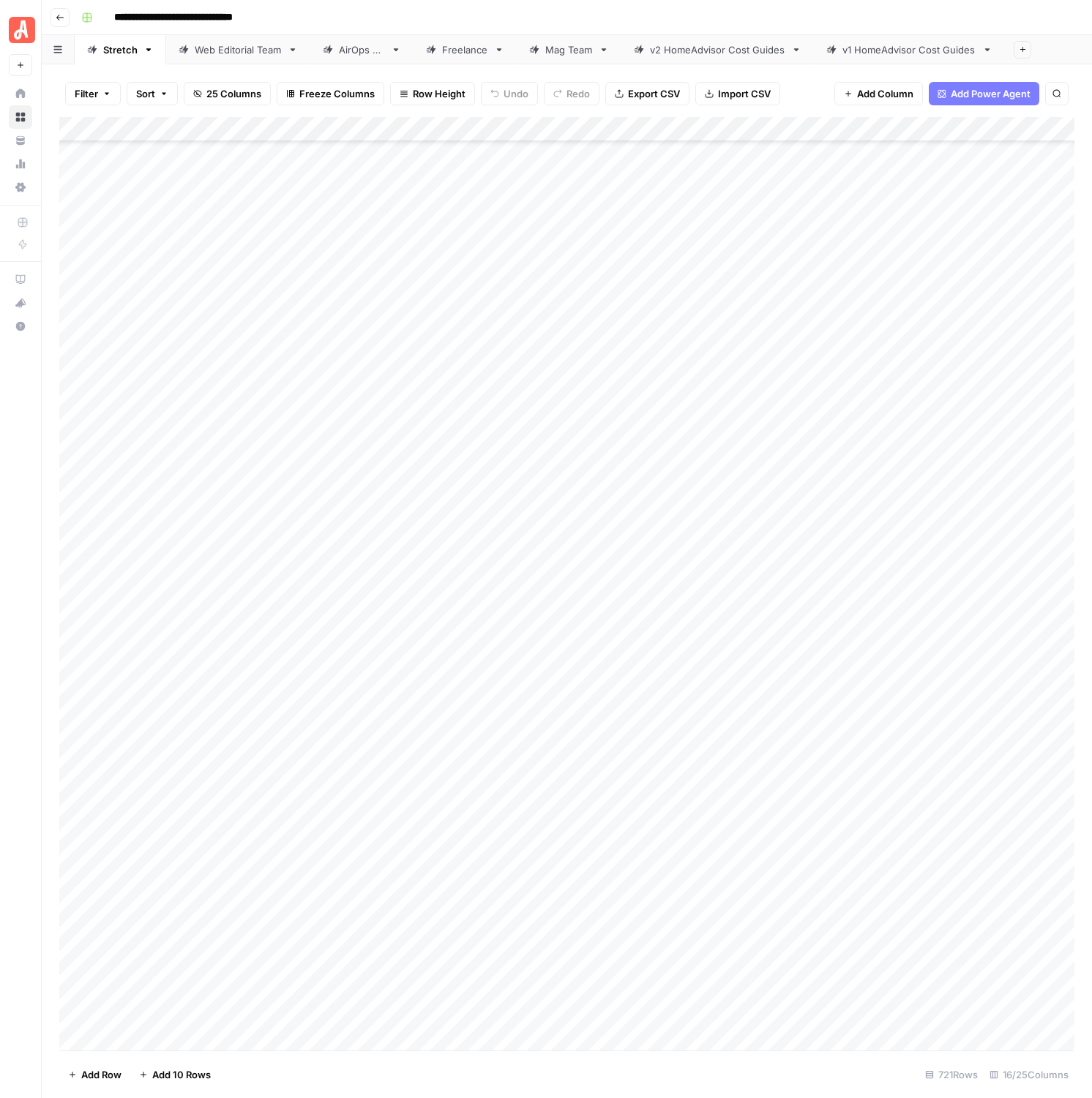
scroll to position [5567, 0]
click at [212, 51] on div "Web Editorial Team" at bounding box center [238, 50] width 87 height 15
click at [912, 863] on div "Add Column" at bounding box center [566, 584] width 1015 height 934
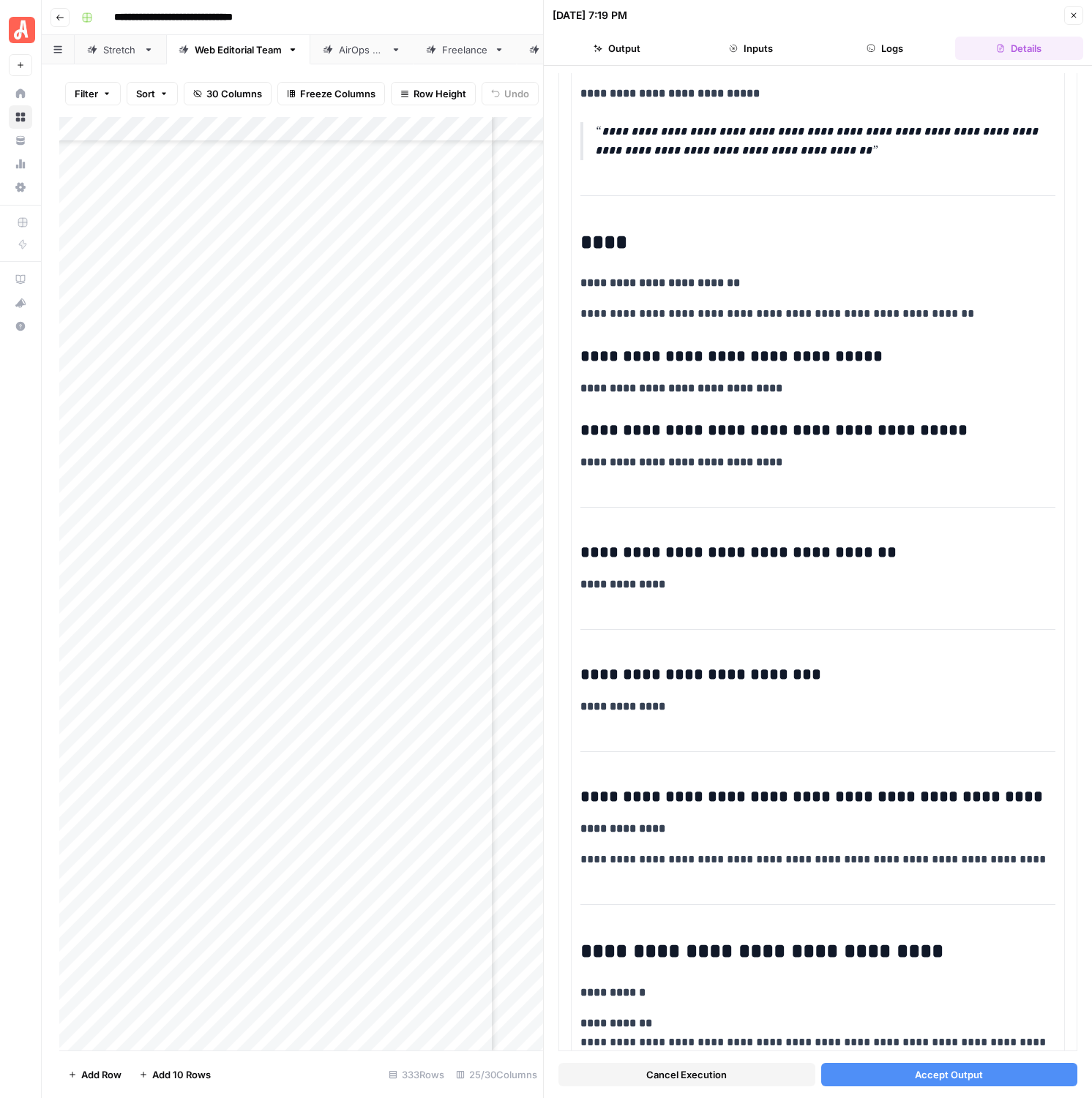
scroll to position [2315, 0]
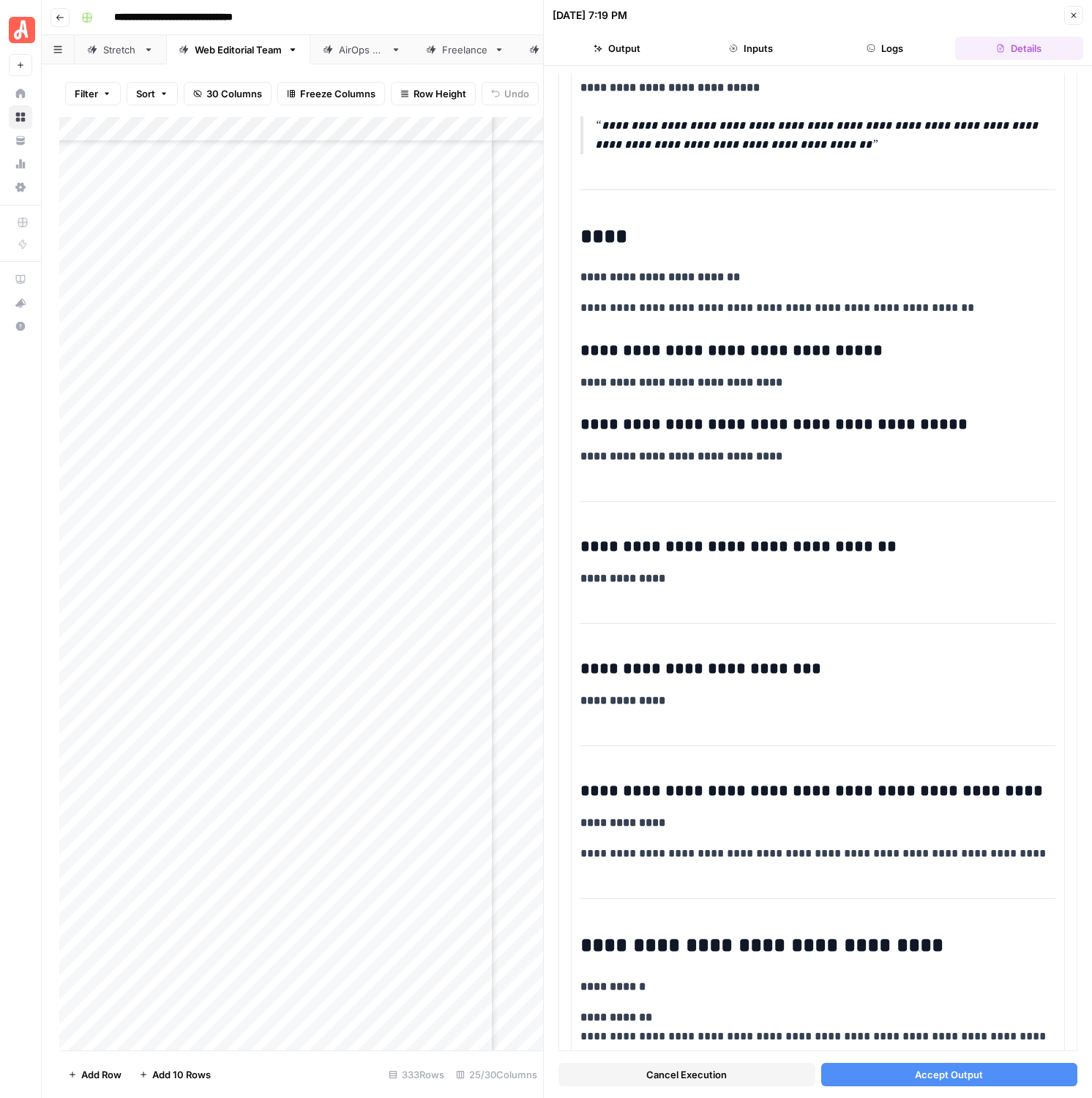
click at [888, 863] on button "Accept Output" at bounding box center [950, 1075] width 257 height 24
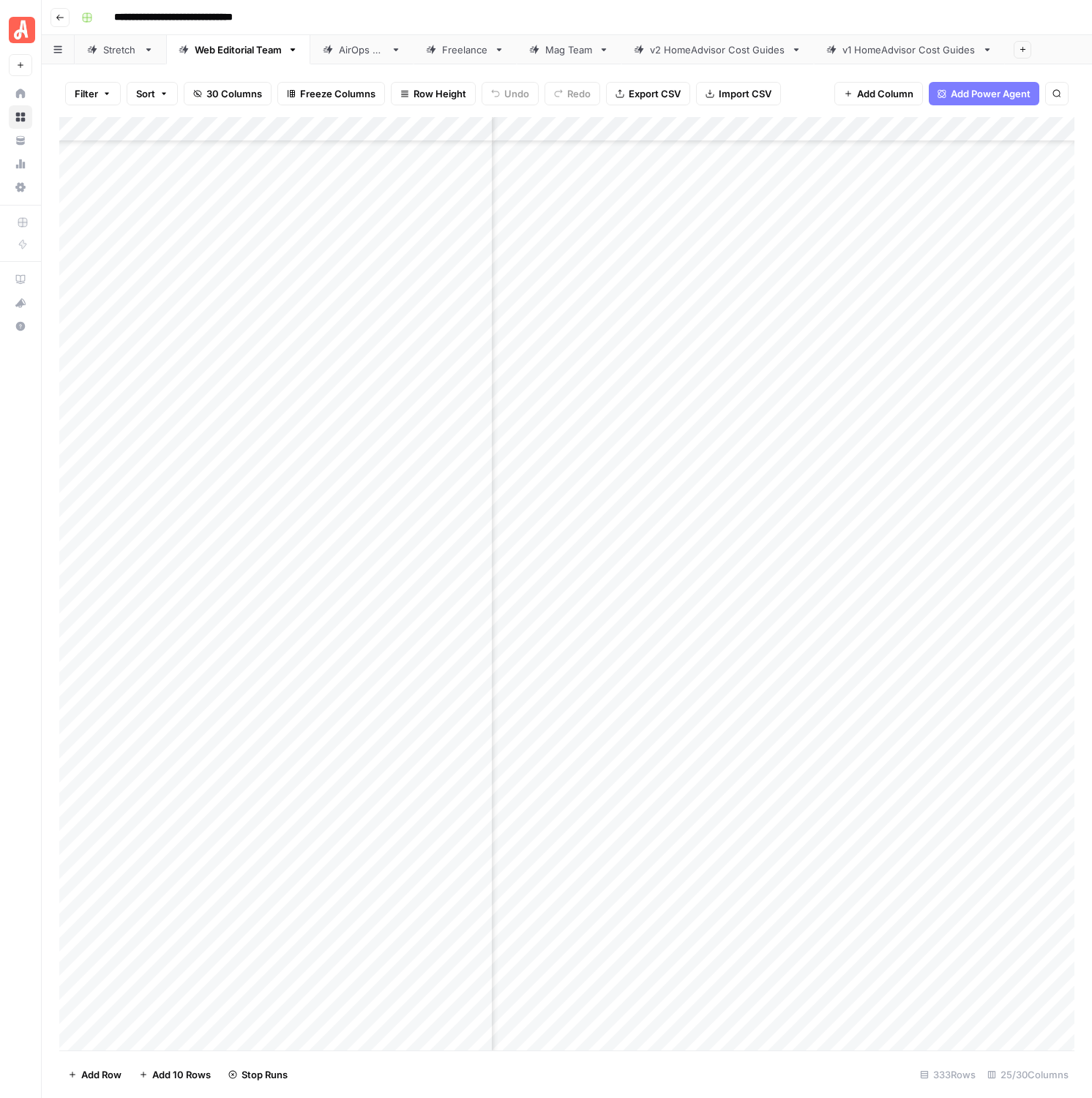
click at [129, 47] on div "Stretch" at bounding box center [120, 50] width 35 height 15
click at [853, 392] on div "Add Column" at bounding box center [566, 584] width 1015 height 934
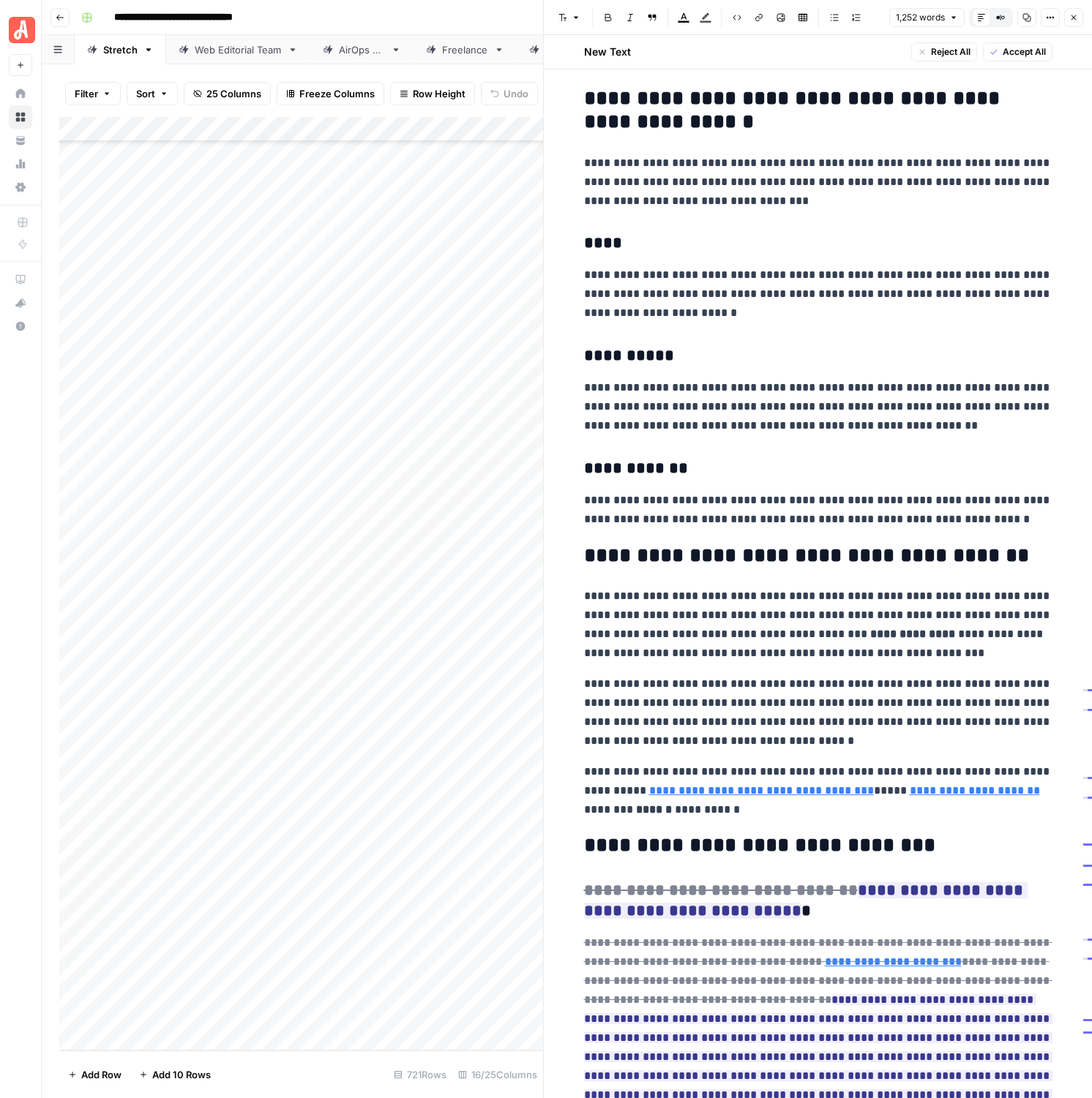
scroll to position [1938, 0]
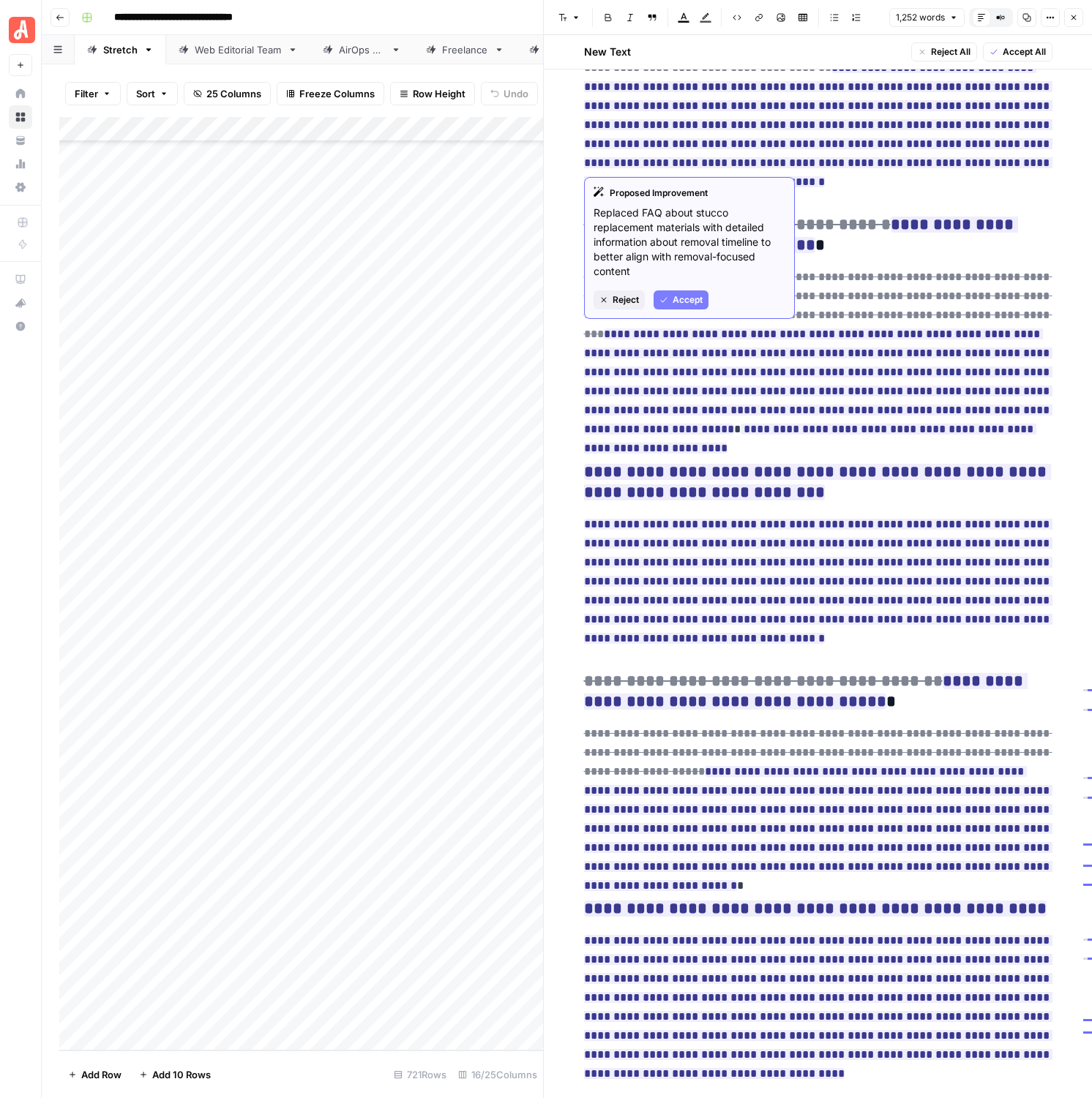
click at [1020, 50] on span "Accept All" at bounding box center [1024, 52] width 43 height 13
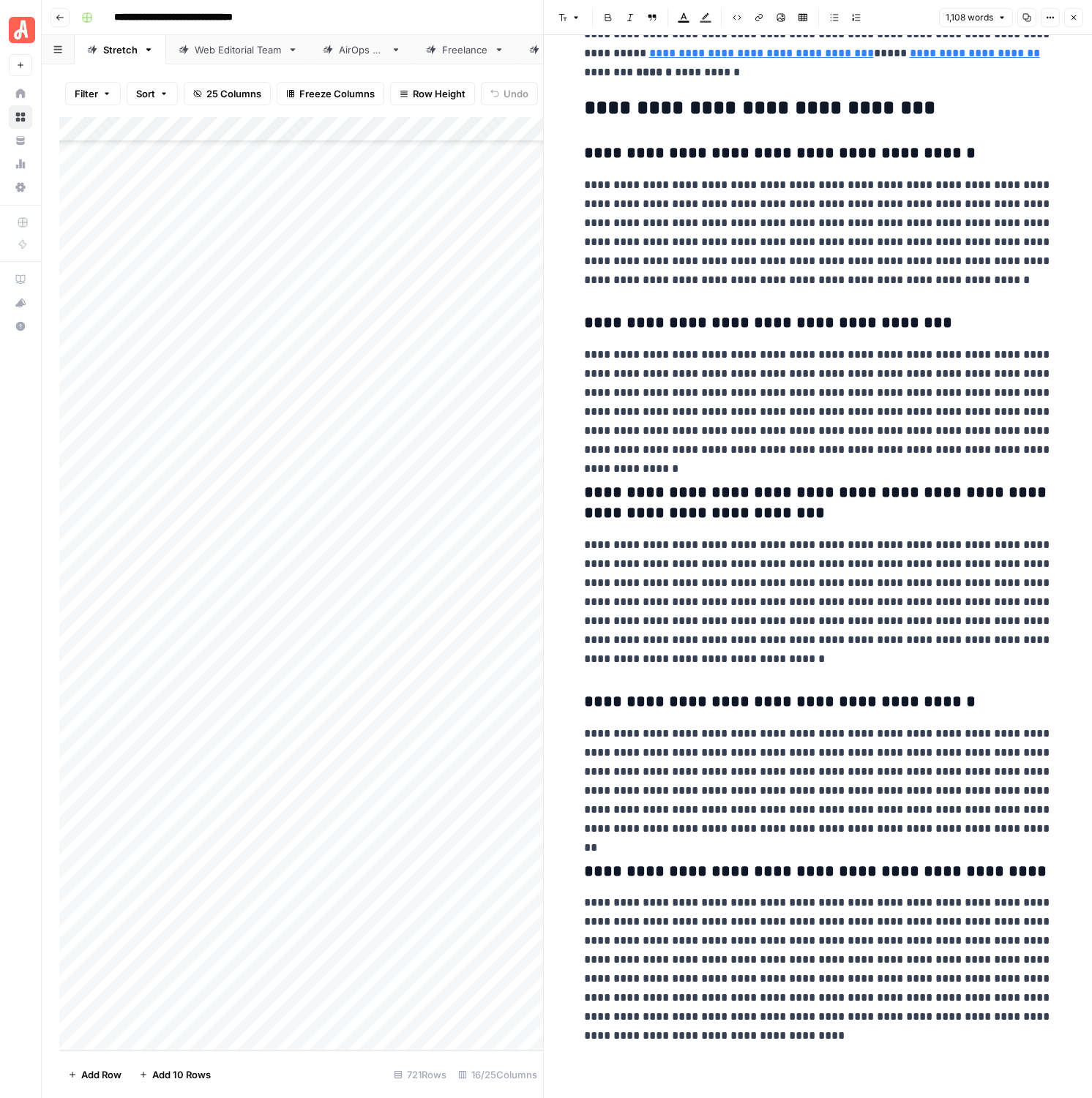
click at [1042, 17] on icon "button" at bounding box center [1073, 17] width 9 height 9
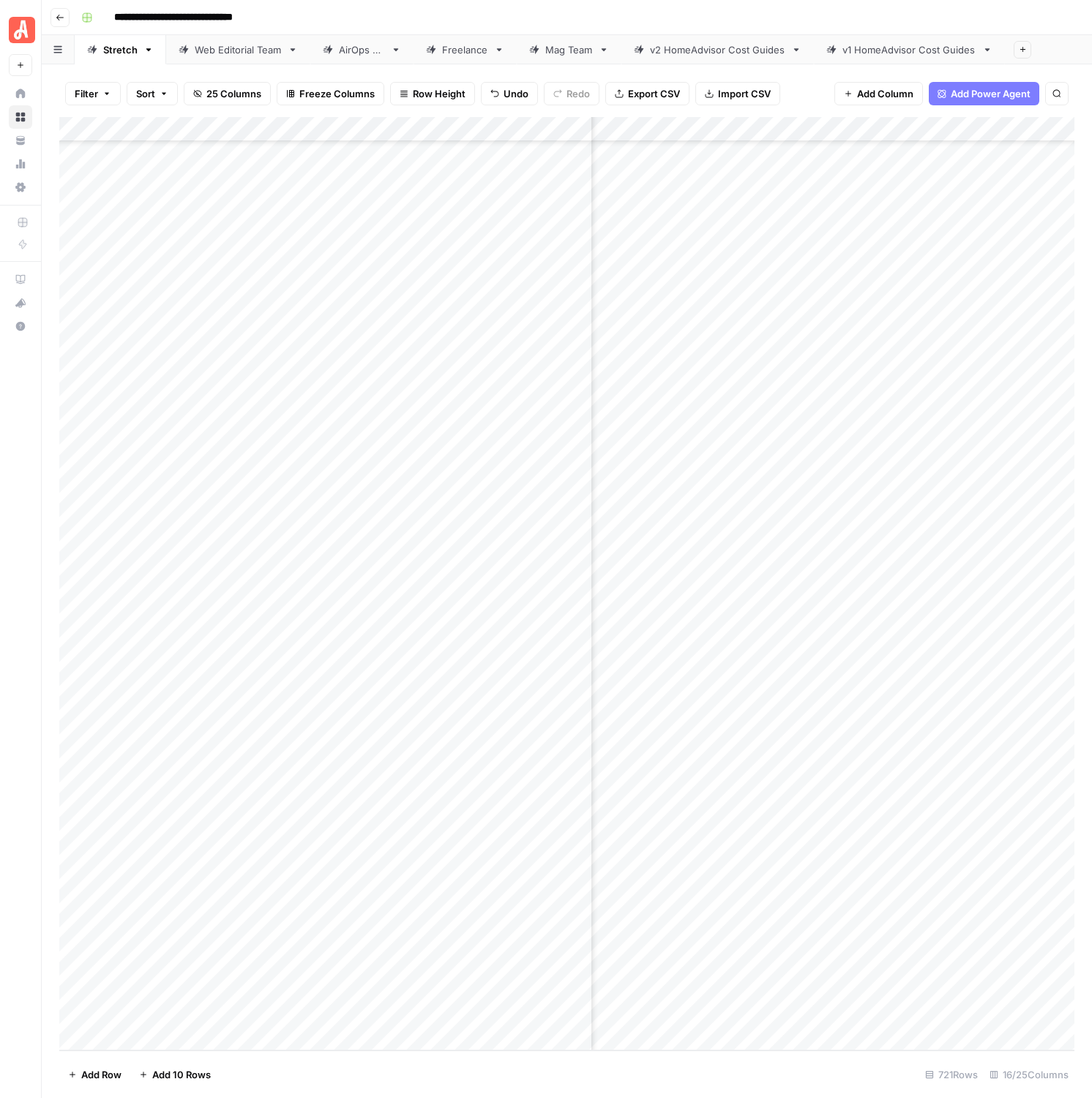
scroll to position [17051, 1271]
click at [898, 395] on div "Add Column" at bounding box center [566, 584] width 1015 height 934
click at [60, 12] on button "Go back" at bounding box center [60, 17] width 19 height 19
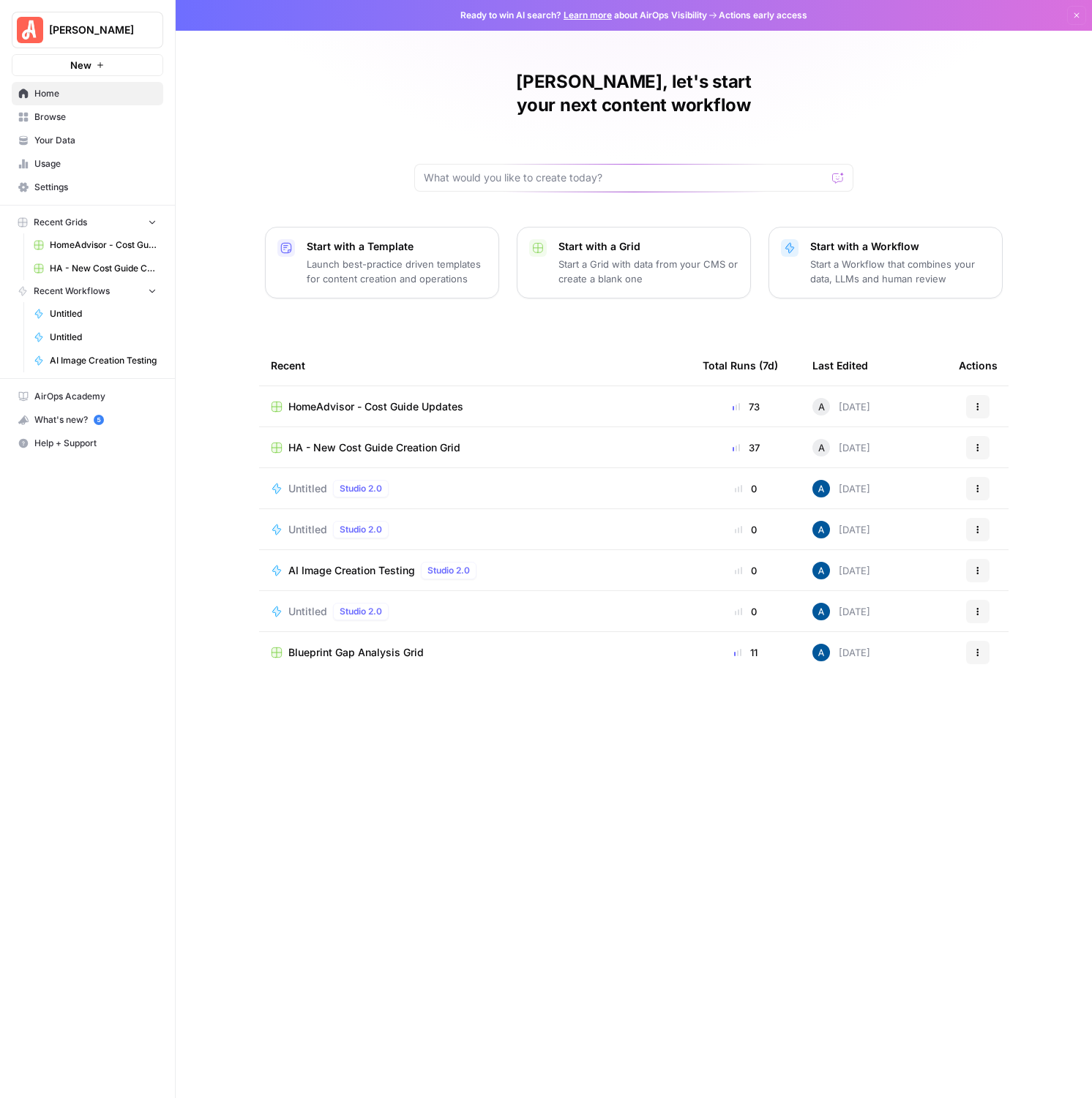
click at [344, 440] on span "HA - New Cost Guide Creation Grid" at bounding box center [374, 447] width 172 height 15
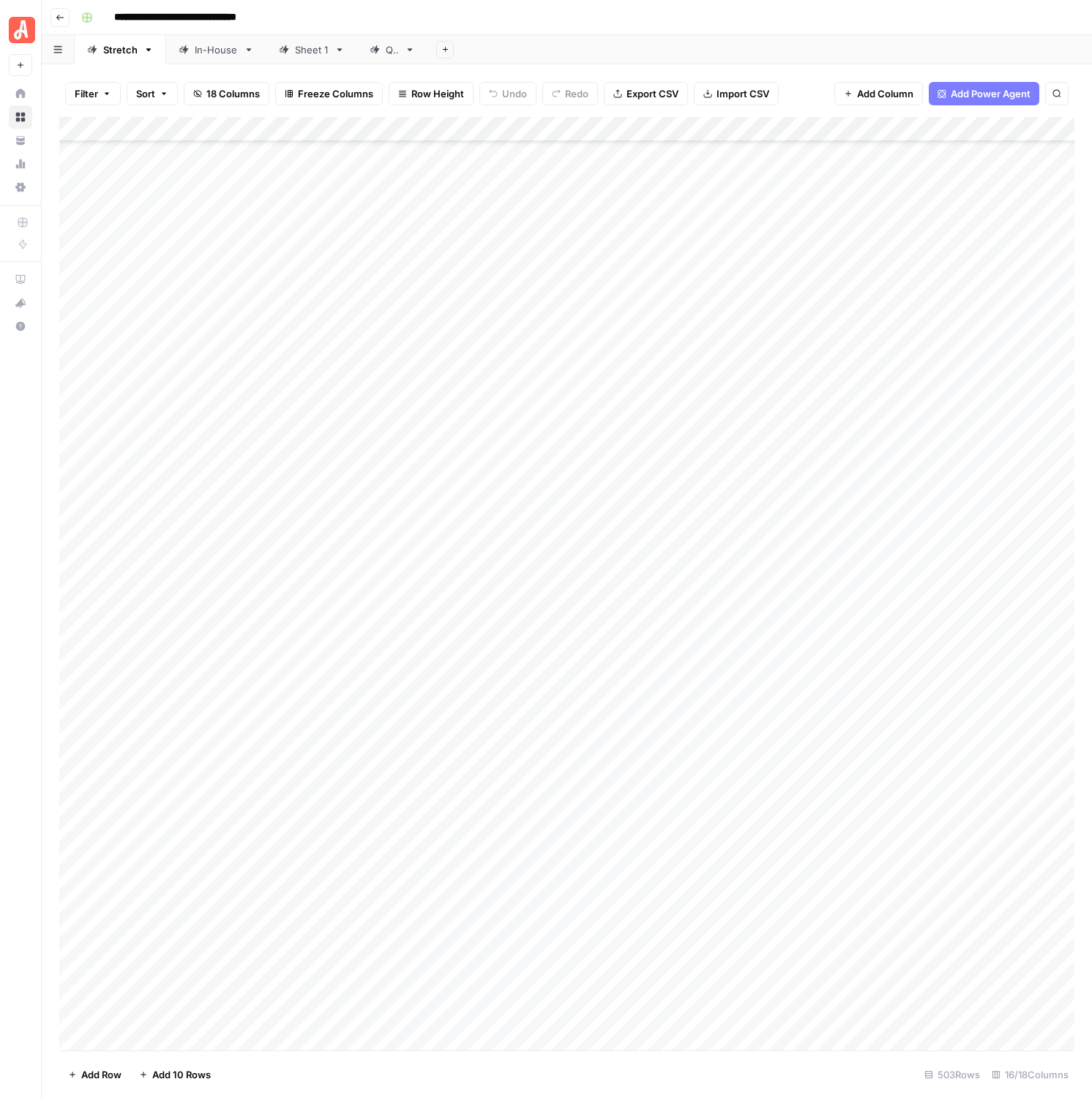
scroll to position [11628, 0]
click at [678, 519] on div "Add Column" at bounding box center [566, 584] width 1015 height 934
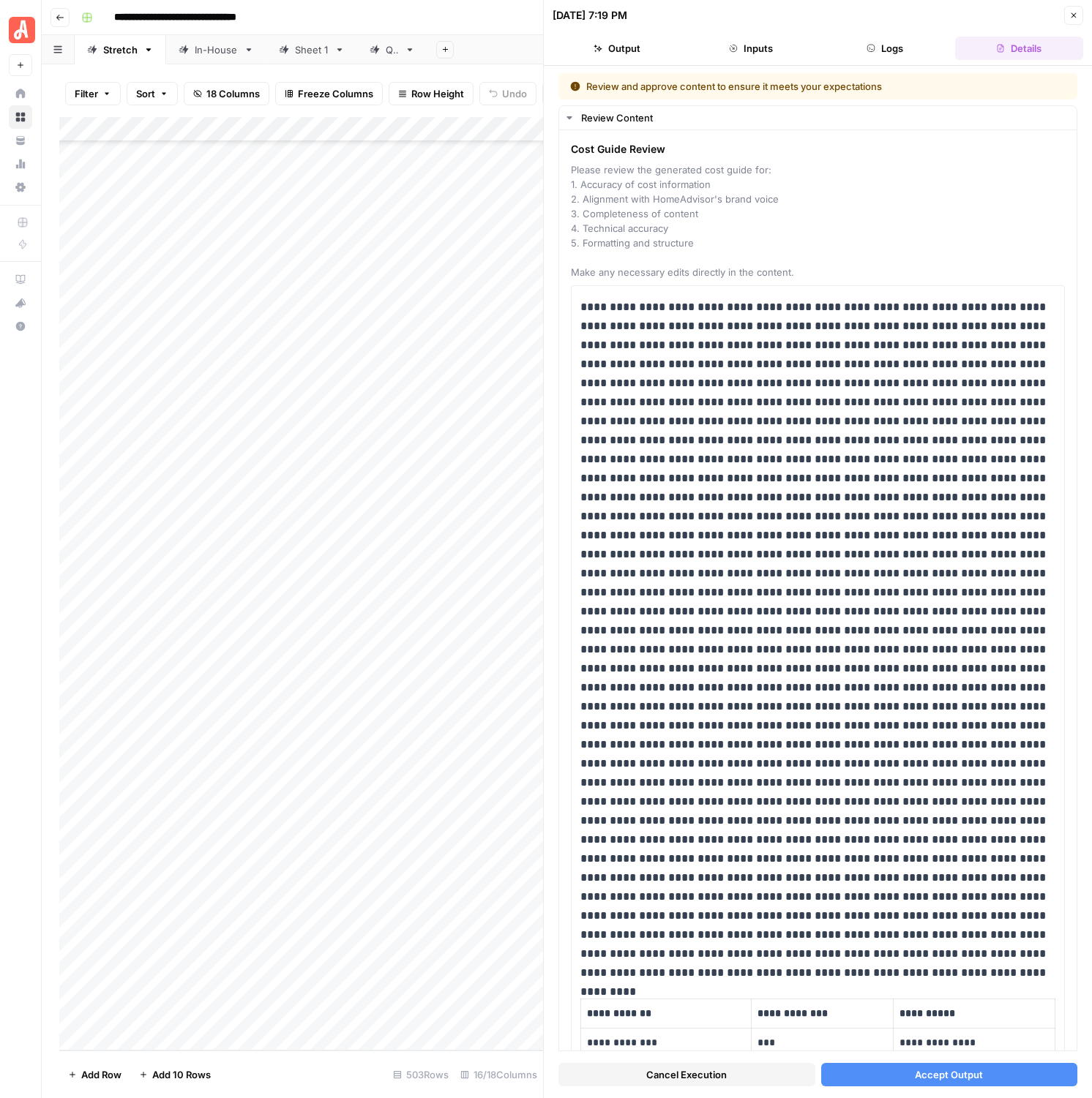
click at [1042, 14] on icon "button" at bounding box center [1073, 15] width 9 height 9
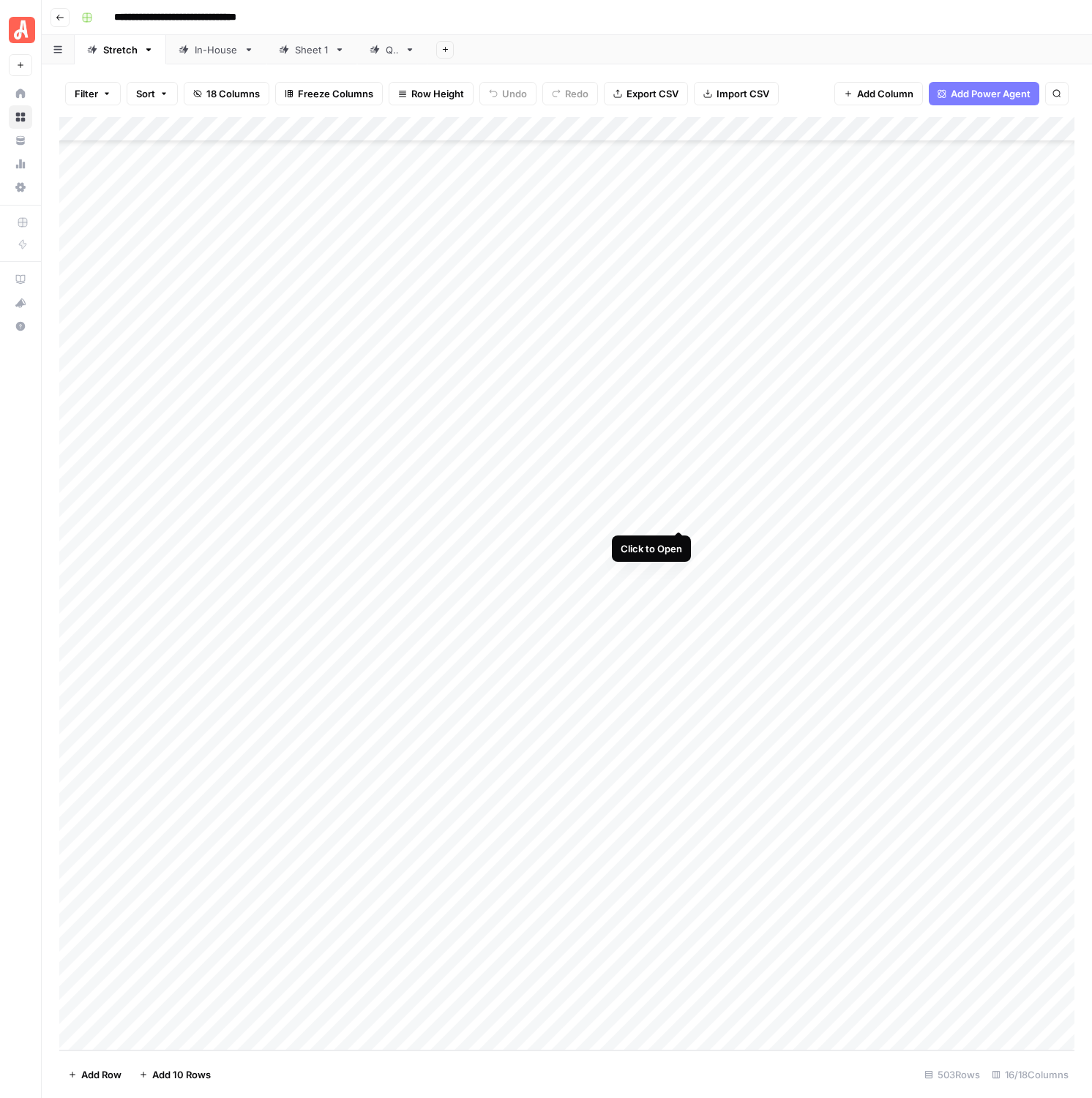
click at [682, 520] on div "Add Column" at bounding box center [566, 584] width 1015 height 934
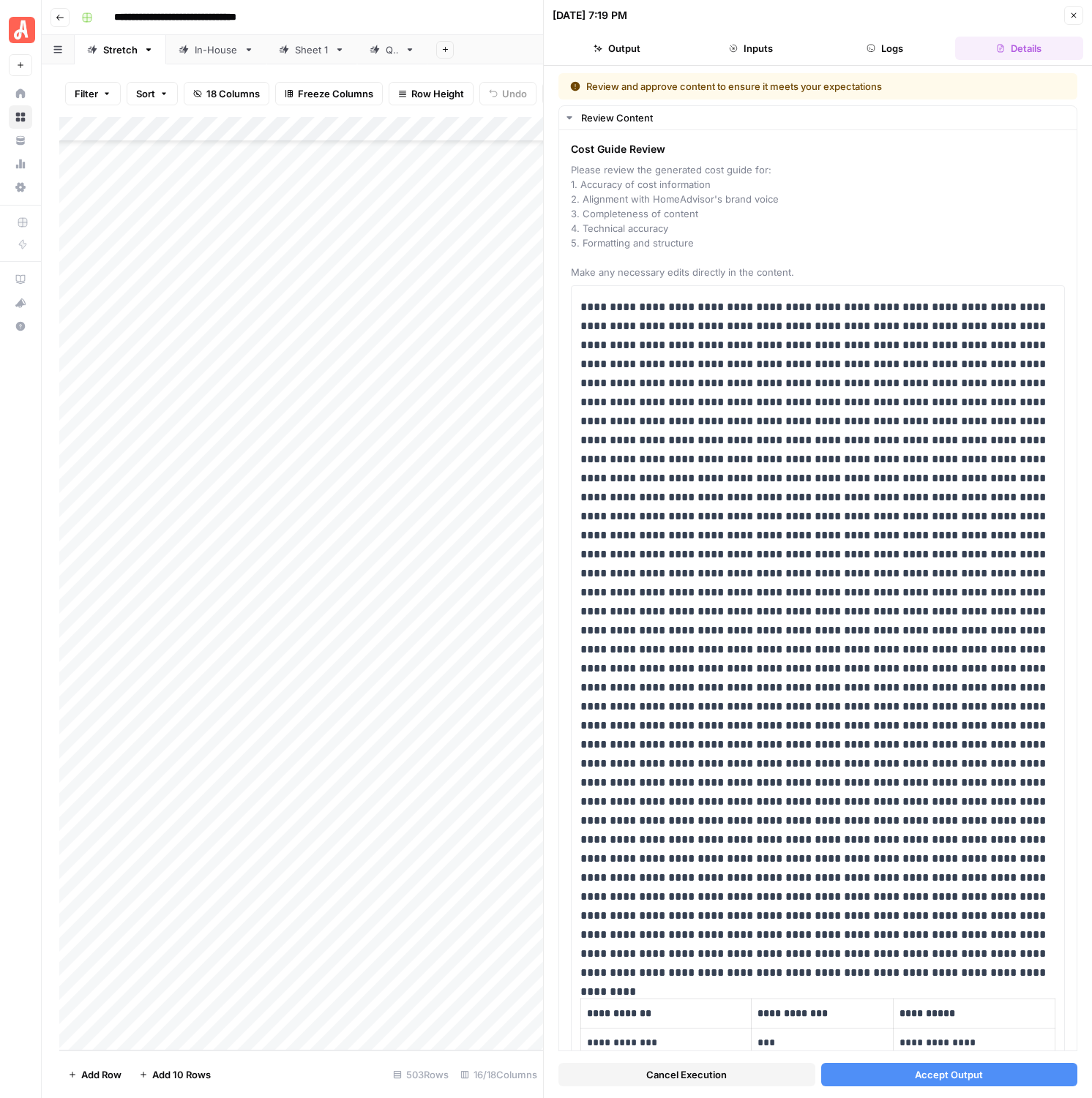
click at [623, 50] on button "Output" at bounding box center [616, 49] width 128 height 24
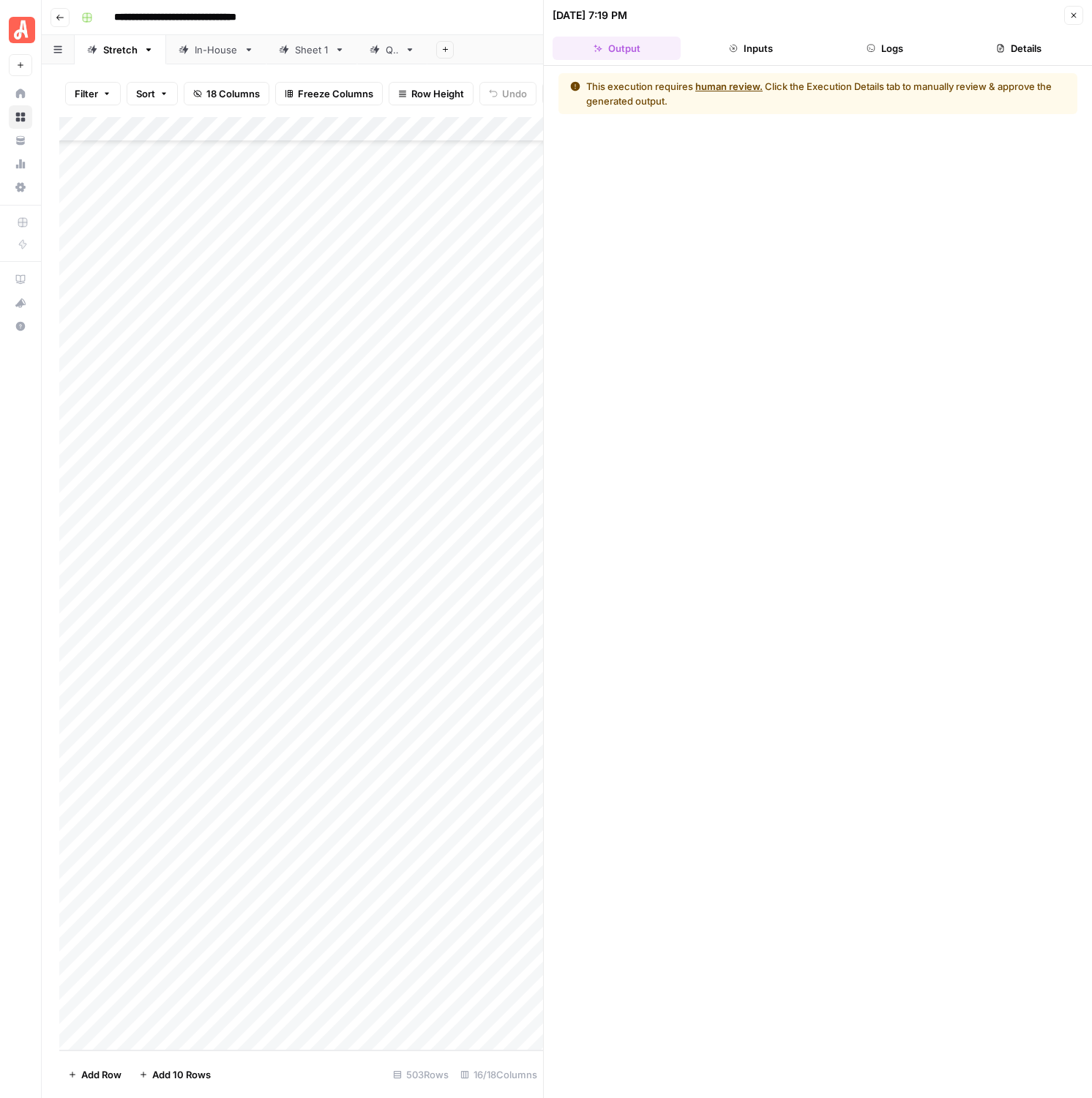
click at [714, 57] on button "Inputs" at bounding box center [750, 49] width 128 height 24
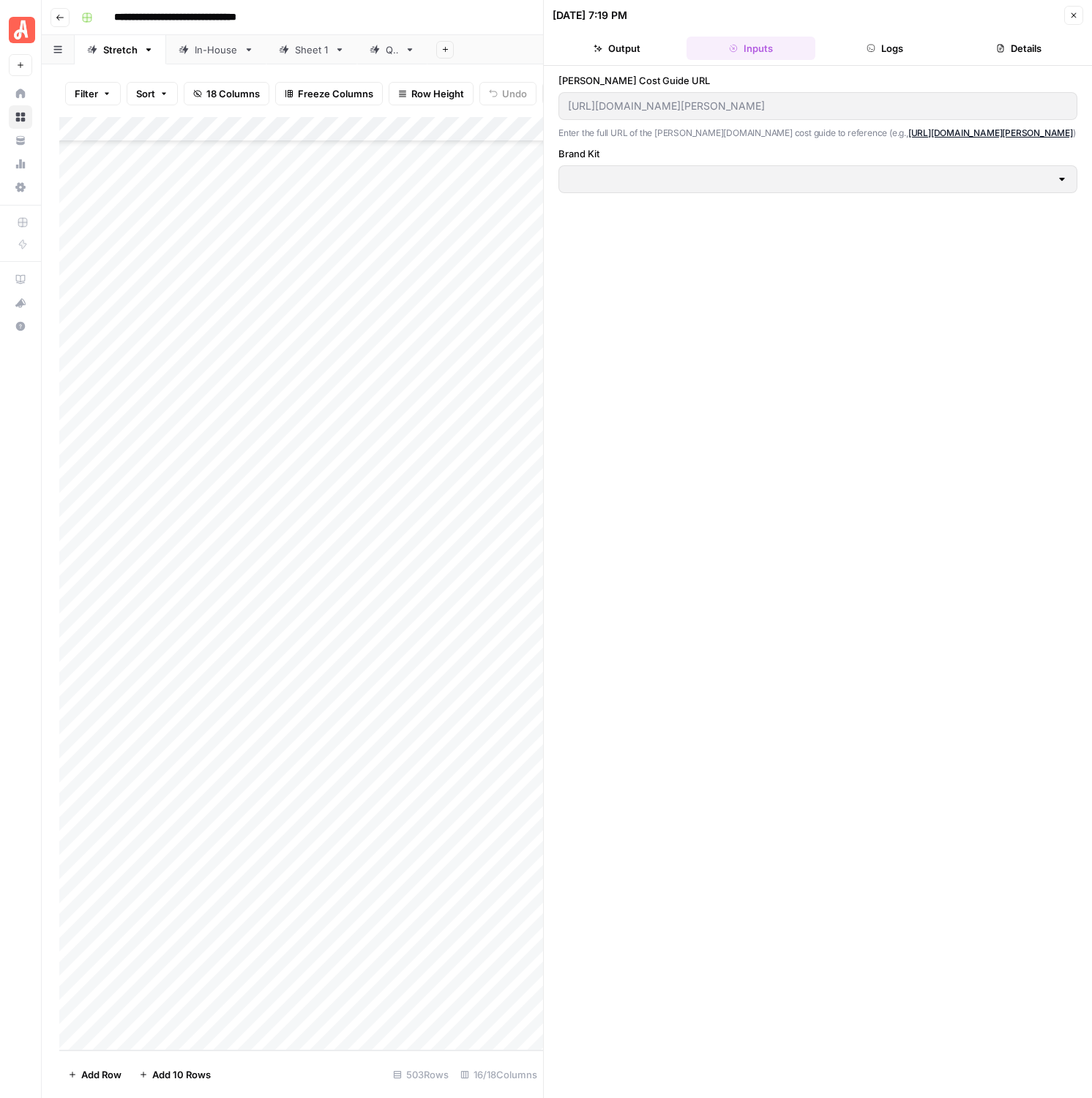
type input "HomeAdvisor"
click at [858, 58] on button "Logs" at bounding box center [885, 49] width 128 height 24
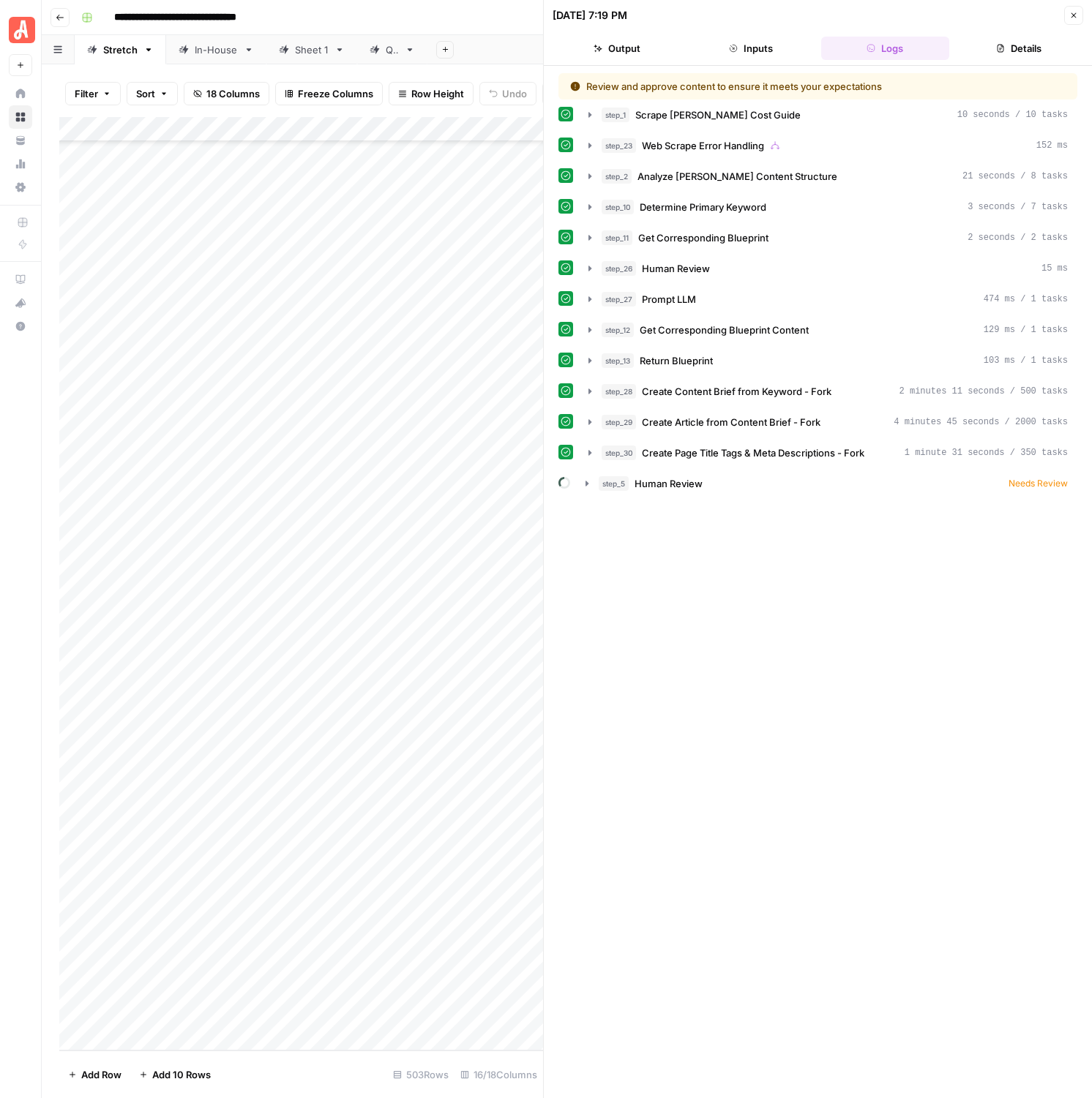
click at [1019, 69] on div "Review and approve content to ensure it meets your expectations step_1 Scrape […" at bounding box center [818, 582] width 548 height 1033
click at [1009, 60] on header "[DATE] 7:19 PM Close Output Inputs Logs Details" at bounding box center [818, 33] width 548 height 66
click at [1010, 42] on button "Details" at bounding box center [1019, 49] width 128 height 24
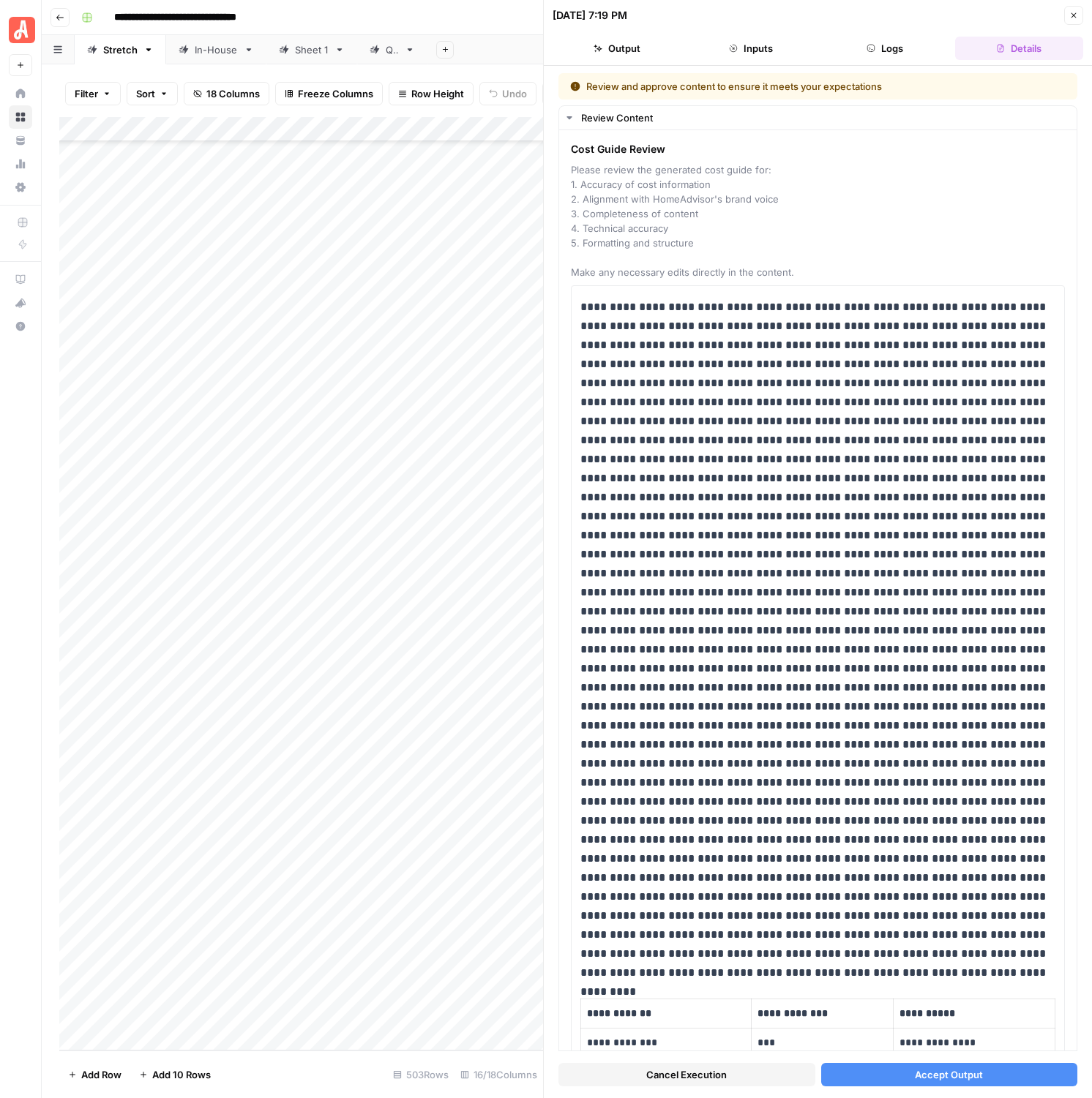
click at [723, 48] on button "Inputs" at bounding box center [750, 49] width 128 height 24
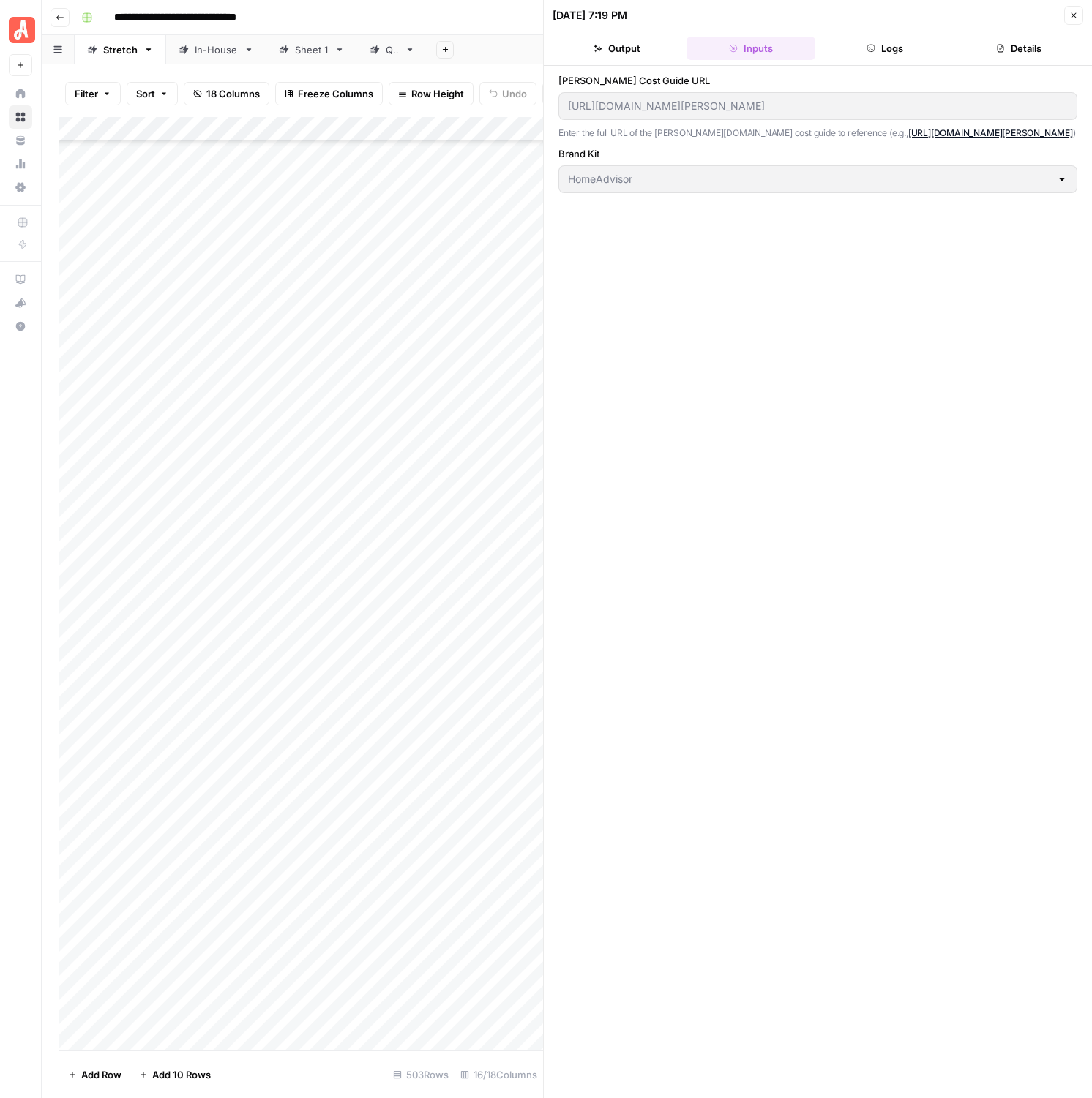
click at [641, 48] on button "Output" at bounding box center [616, 49] width 128 height 24
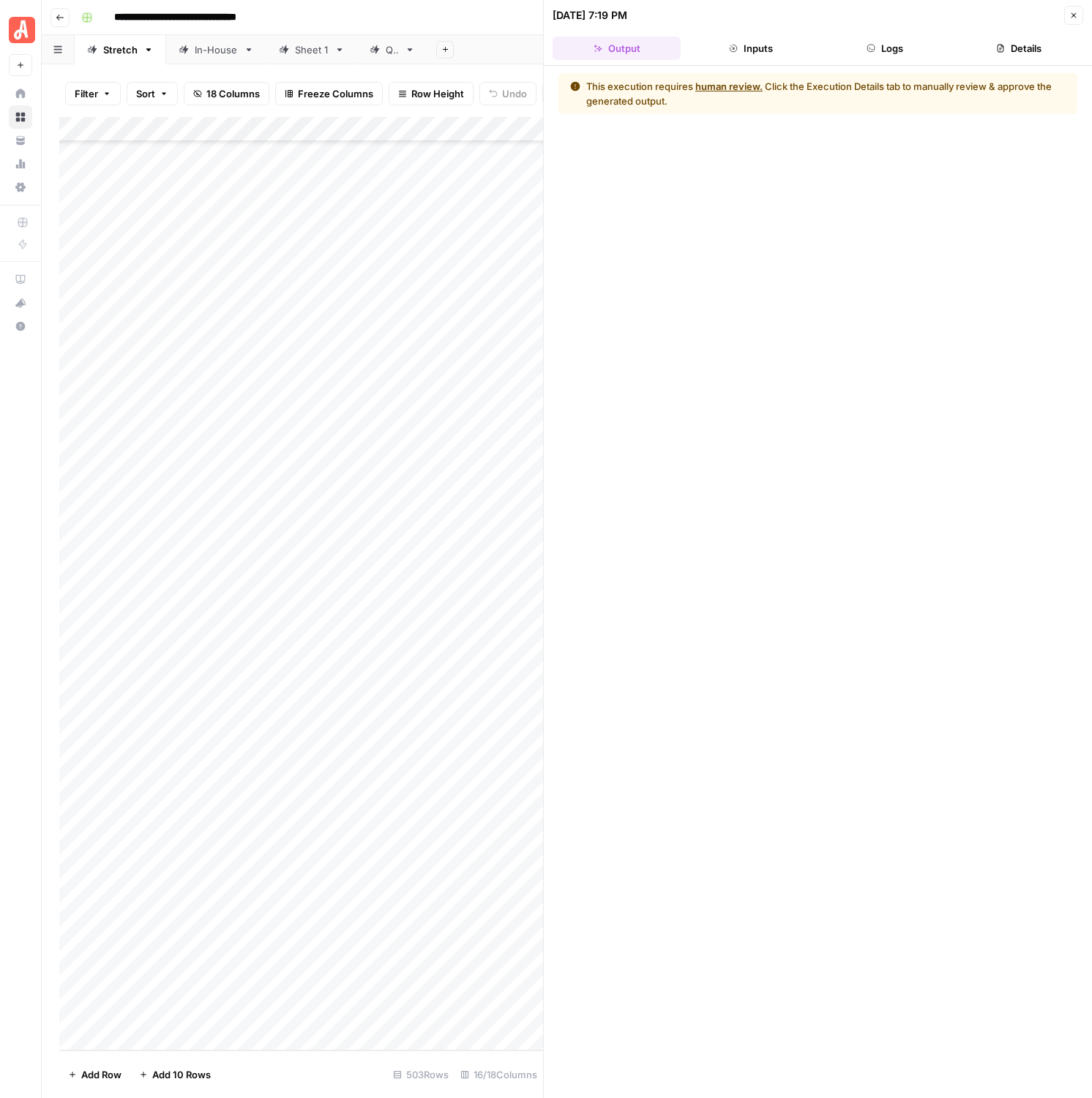
click at [755, 46] on button "Inputs" at bounding box center [750, 49] width 128 height 24
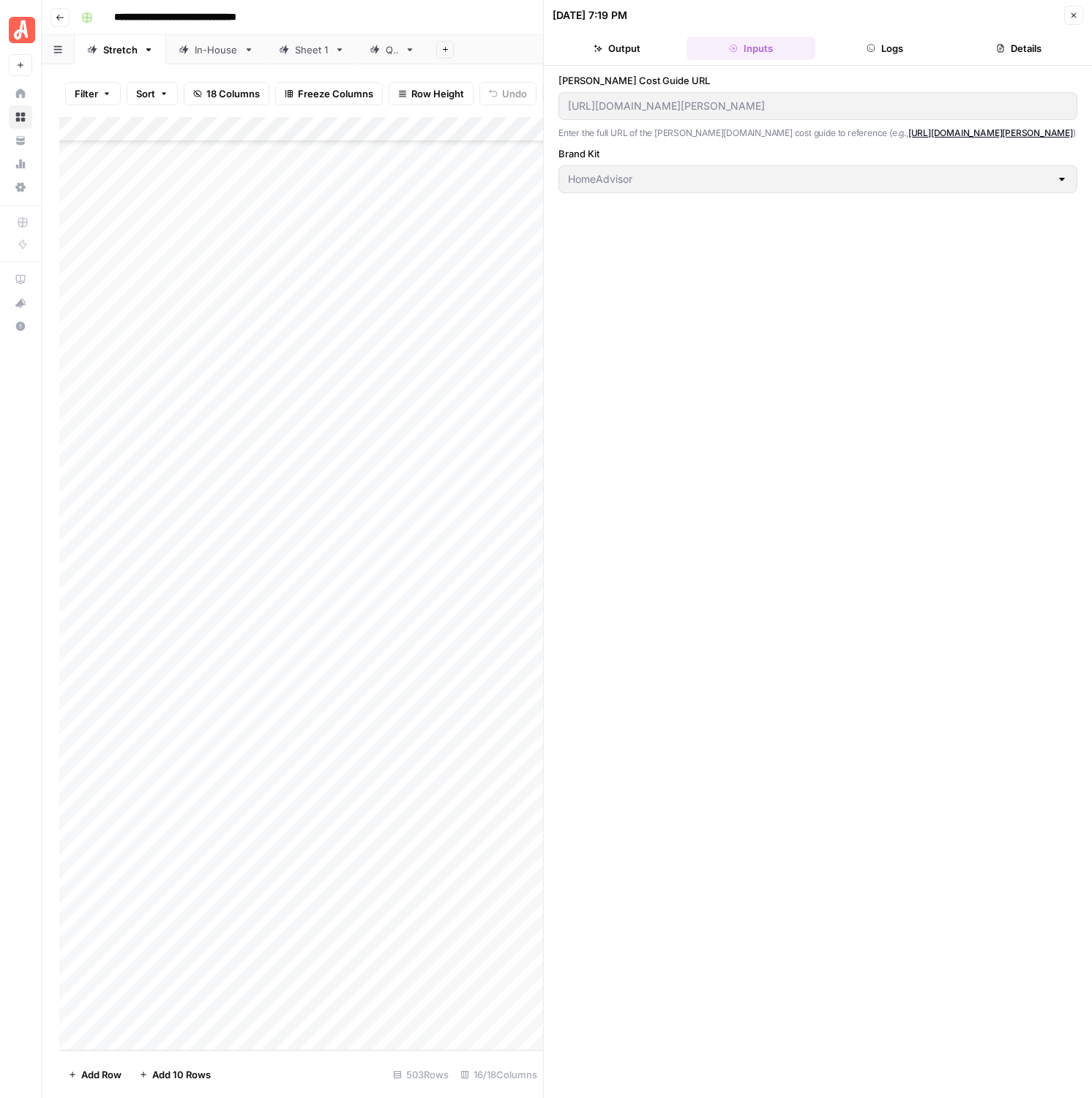
click at [1033, 53] on button "Details" at bounding box center [1019, 49] width 128 height 24
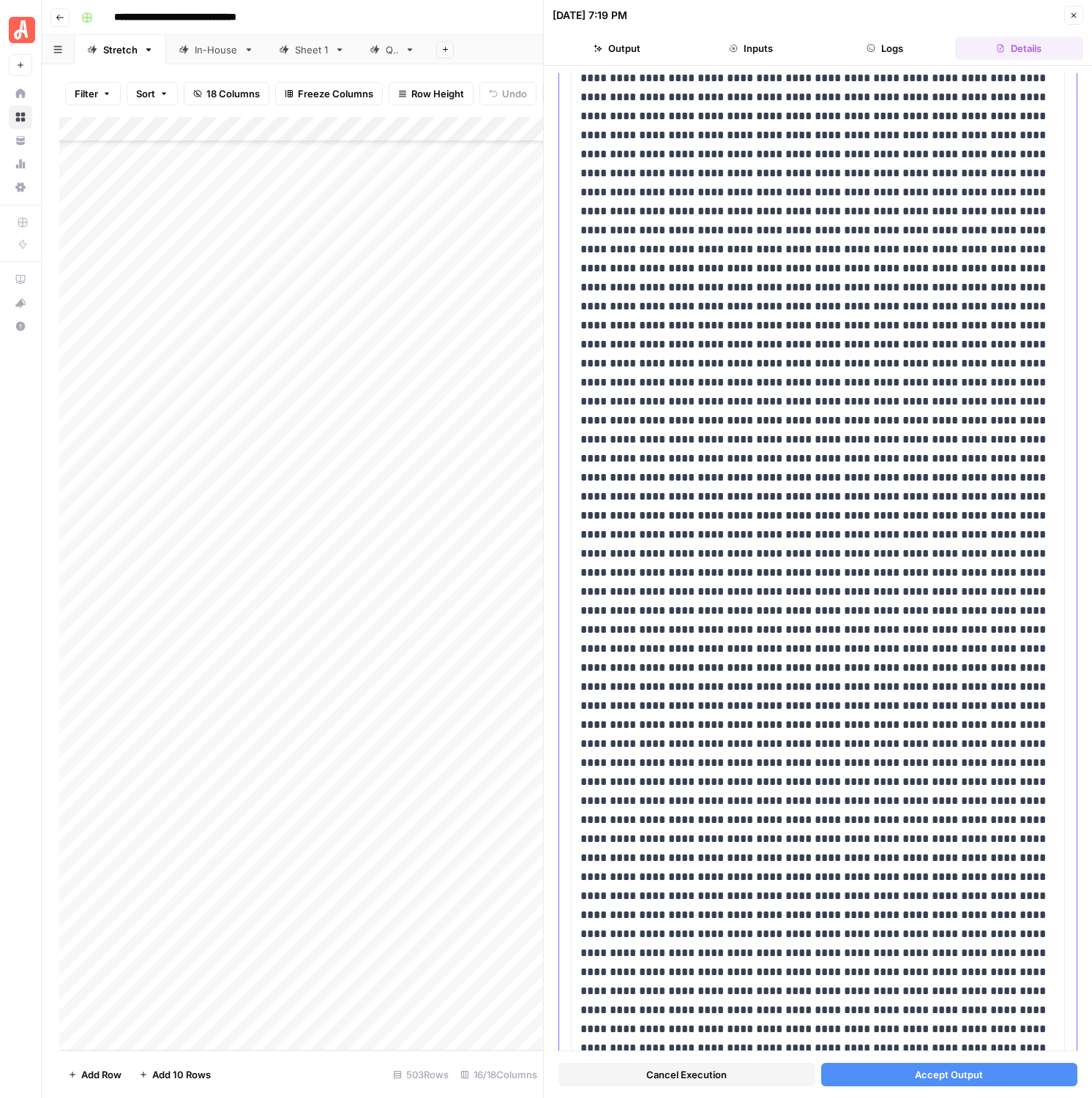
scroll to position [2000, 0]
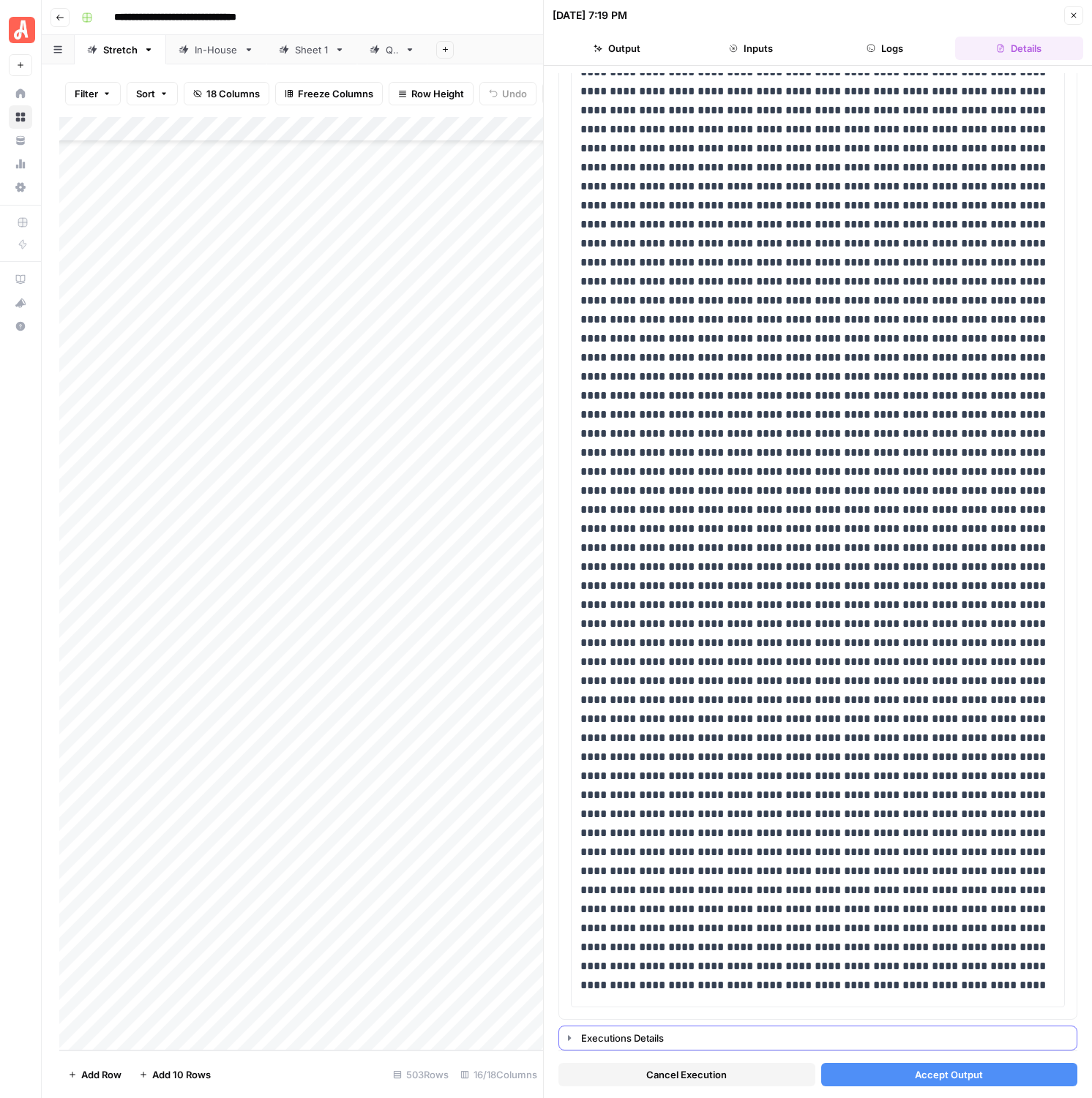
click at [574, 863] on button "Executions Details" at bounding box center [818, 1038] width 517 height 24
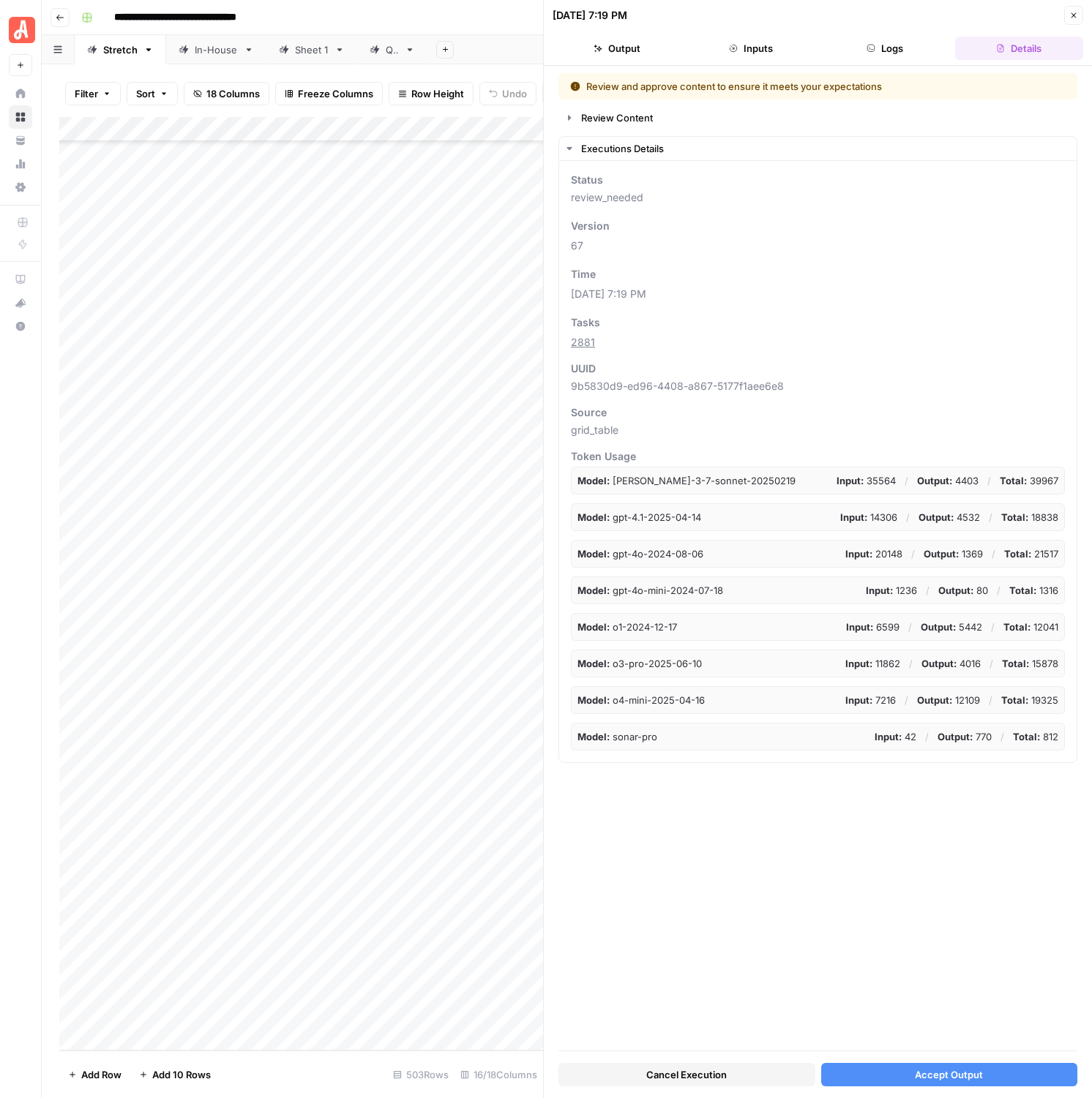
click at [916, 863] on span "Accept Output" at bounding box center [949, 1074] width 68 height 15
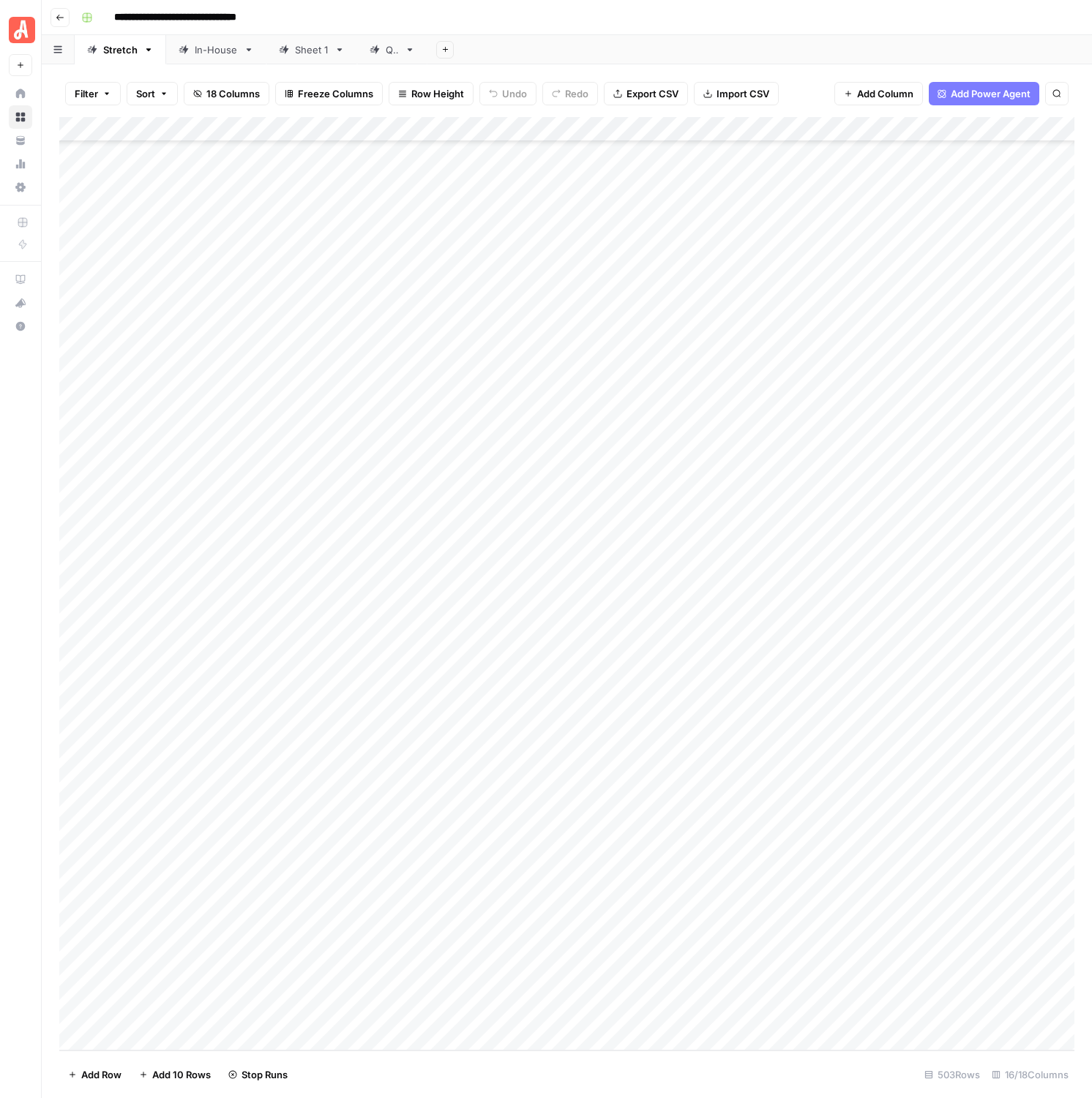
click at [684, 542] on div "Add Column" at bounding box center [566, 584] width 1015 height 934
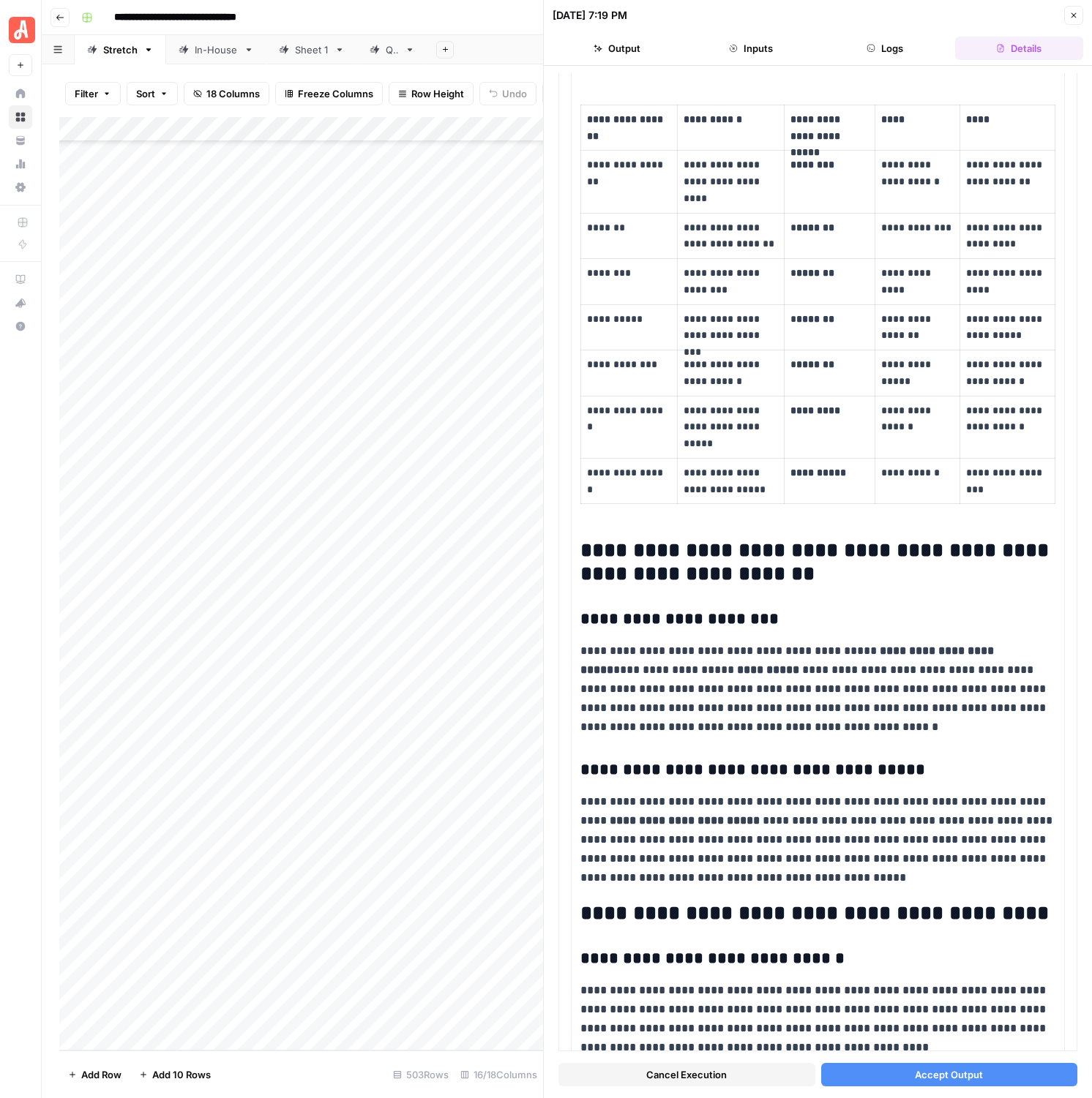
scroll to position [3027, 0]
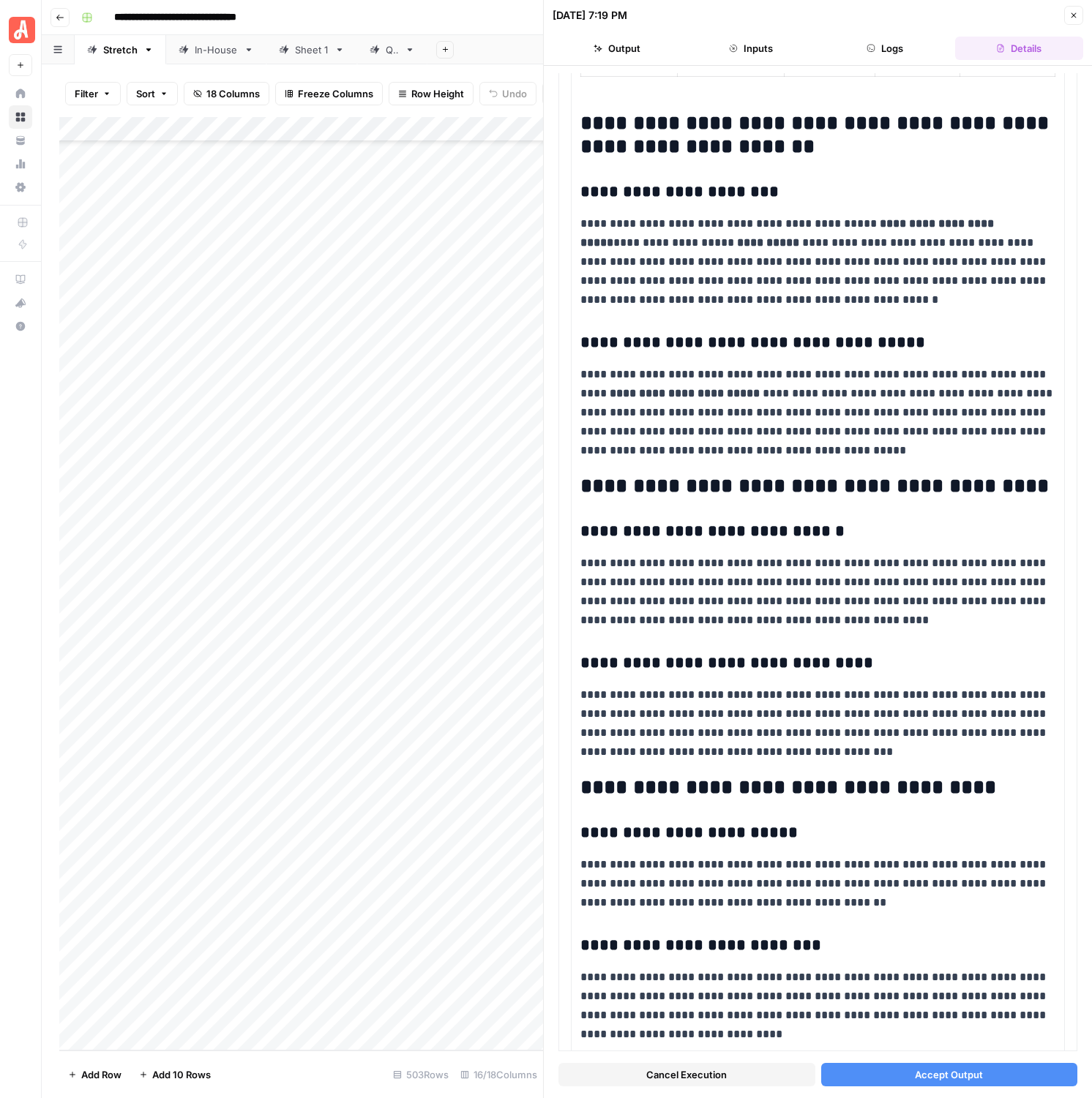
click at [919, 863] on button "Accept Output" at bounding box center [950, 1075] width 257 height 24
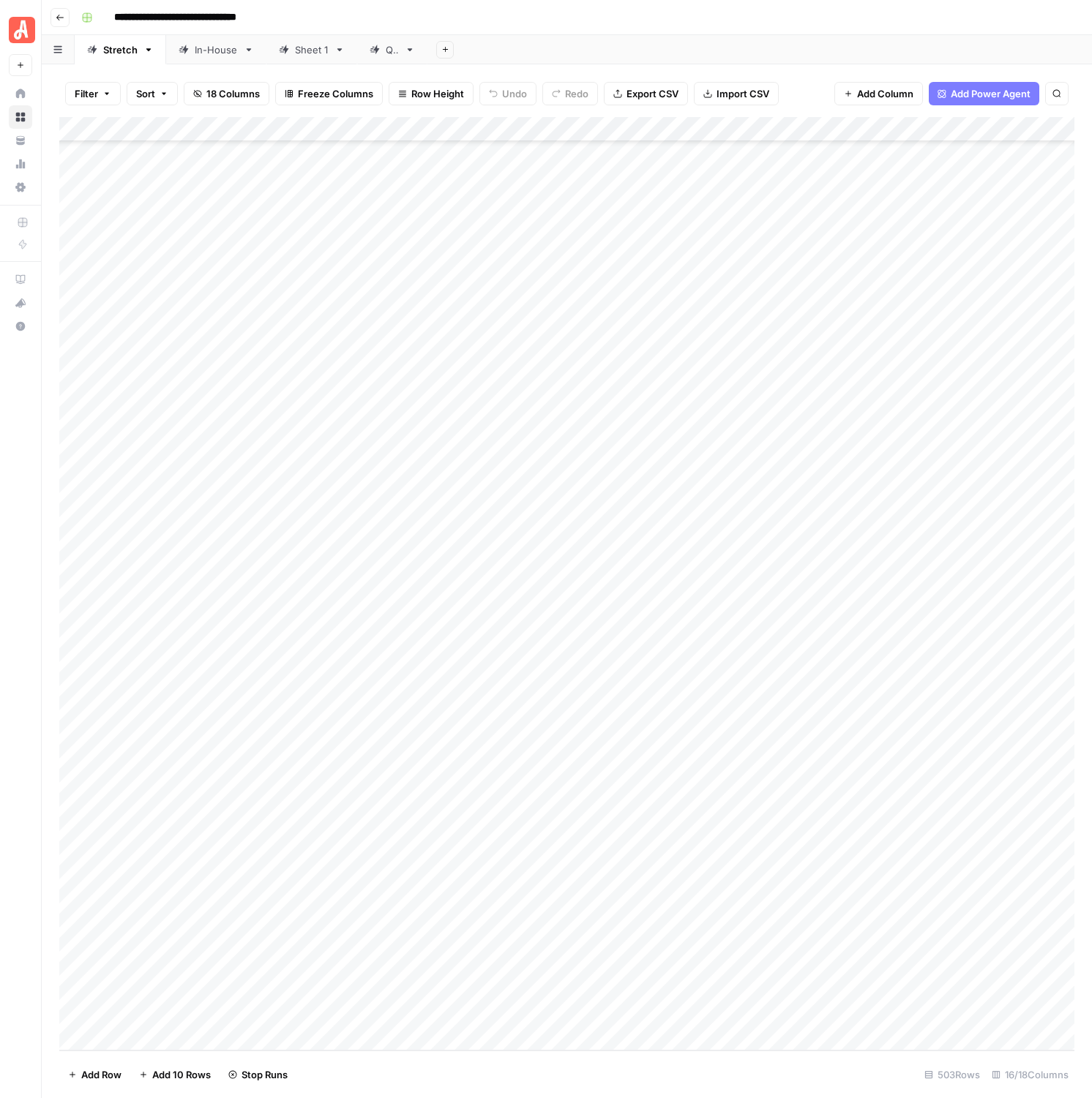
click at [675, 567] on div "Add Column" at bounding box center [566, 584] width 1015 height 934
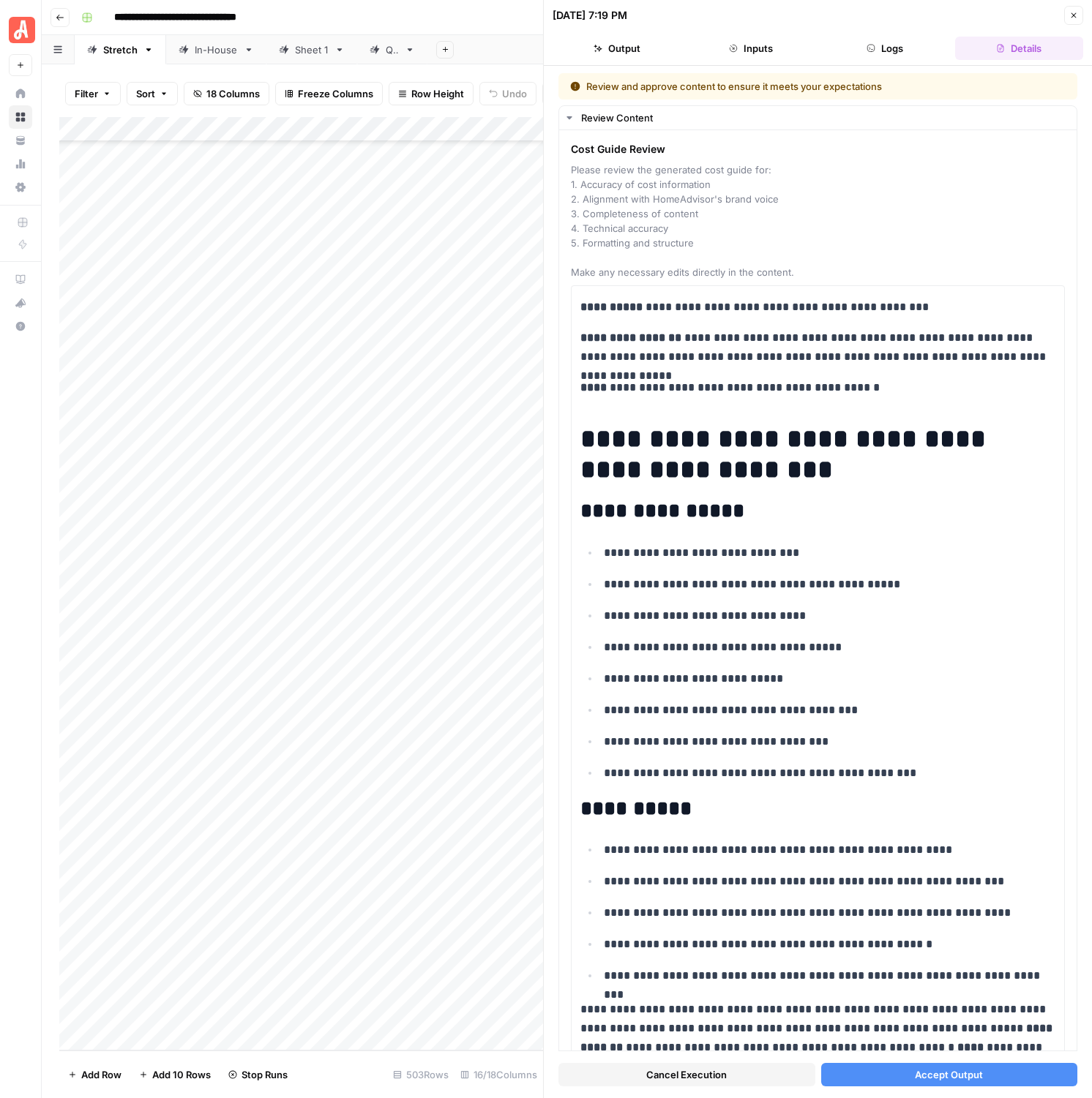
click at [950, 863] on span "Accept Output" at bounding box center [949, 1074] width 68 height 15
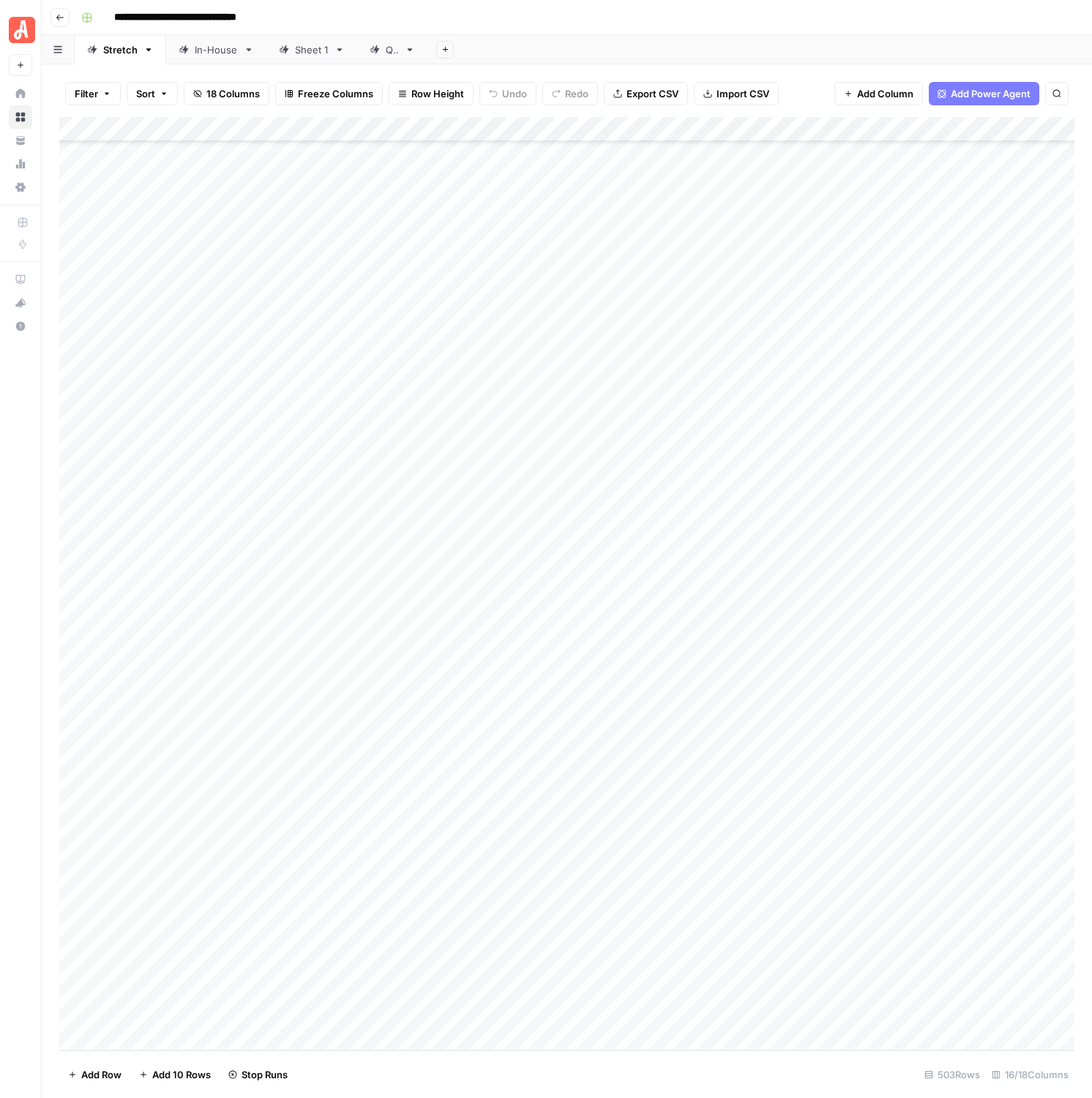
click at [676, 488] on div "Add Column" at bounding box center [566, 584] width 1015 height 934
click at [677, 589] on div "Add Column" at bounding box center [566, 584] width 1015 height 934
